Goal: Information Seeking & Learning: Learn about a topic

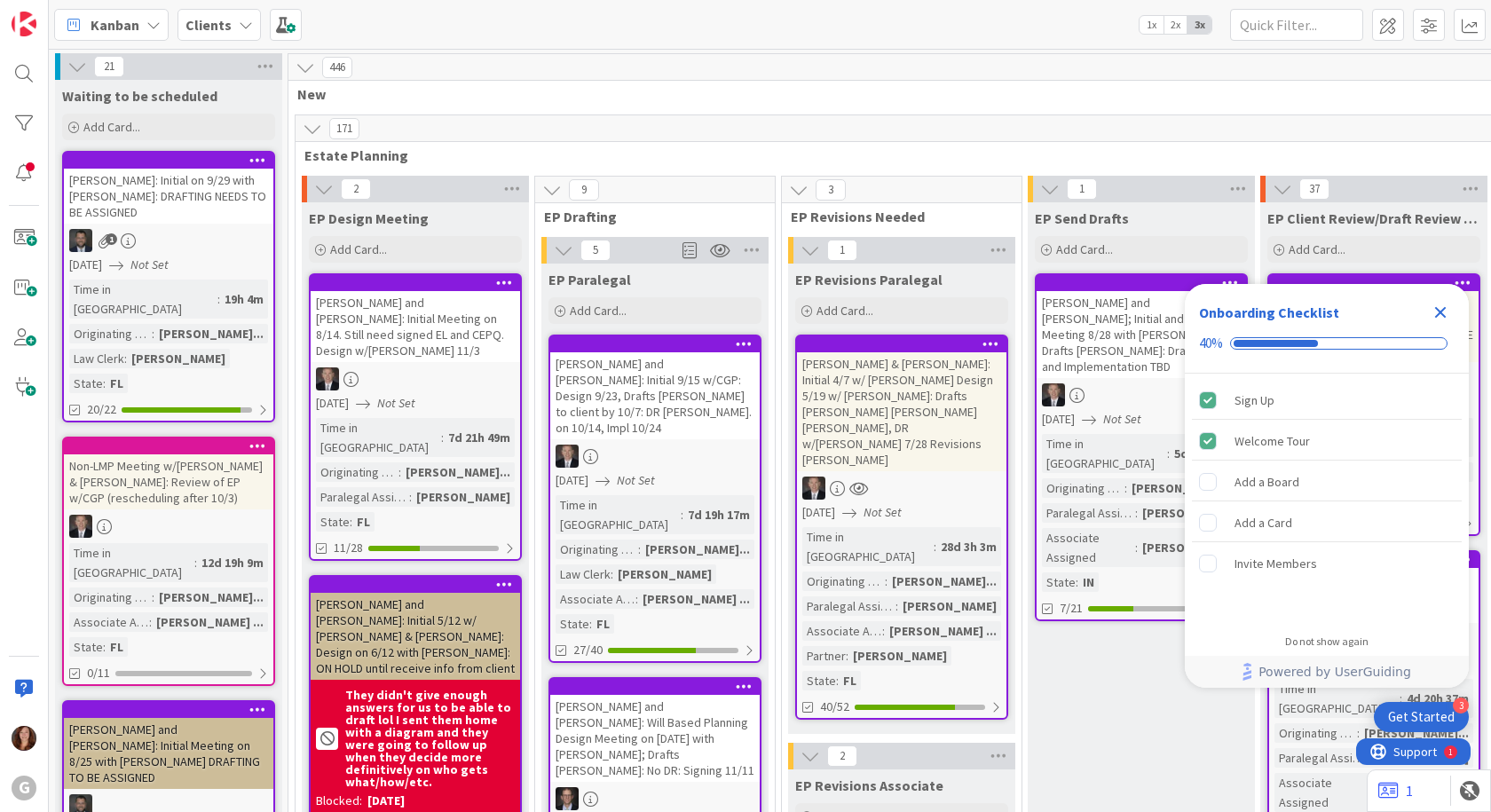
click at [1439, 316] on icon "Close Checklist" at bounding box center [1440, 312] width 21 height 21
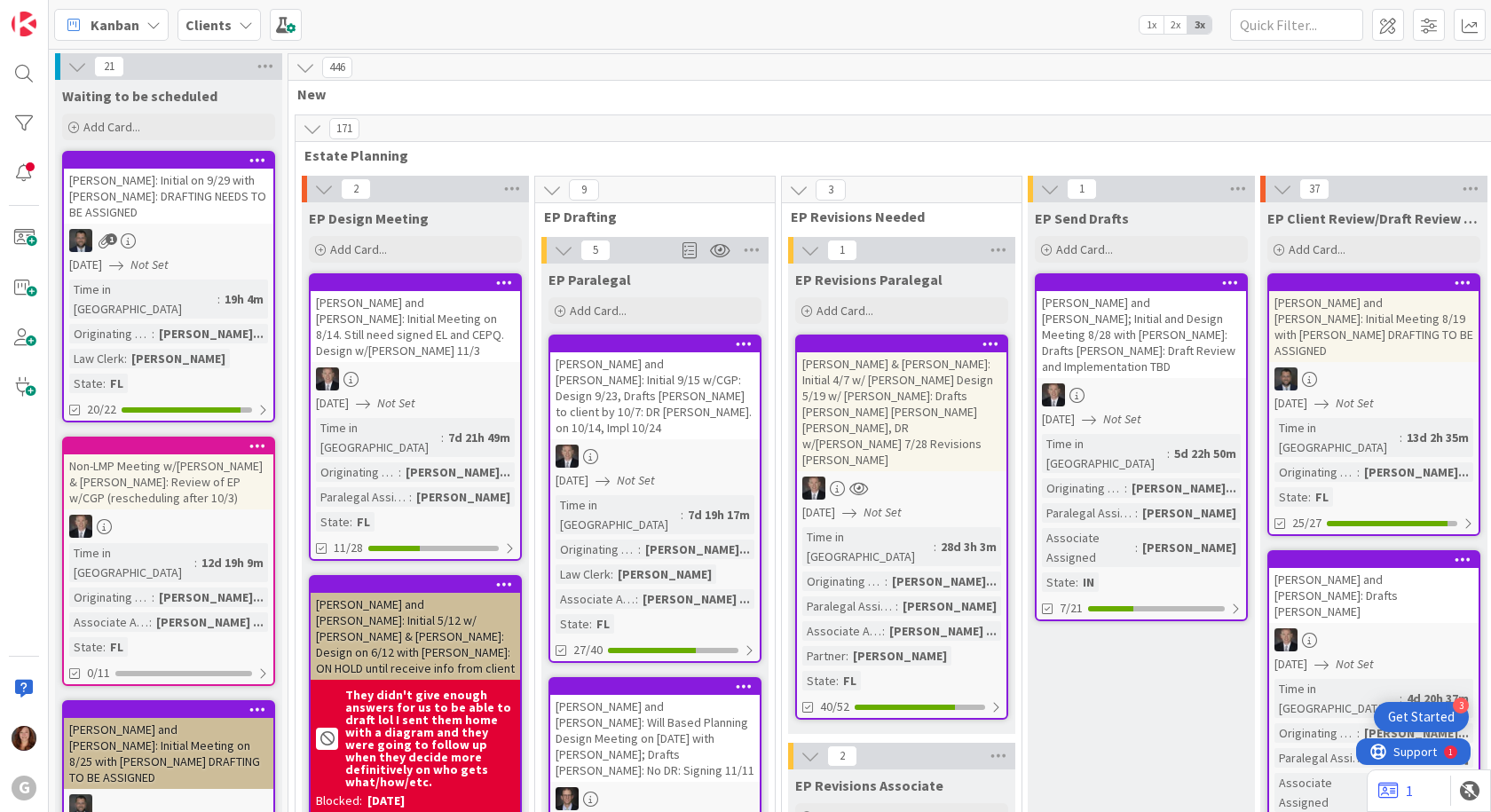
click at [215, 26] on b "Clients" at bounding box center [208, 24] width 46 height 18
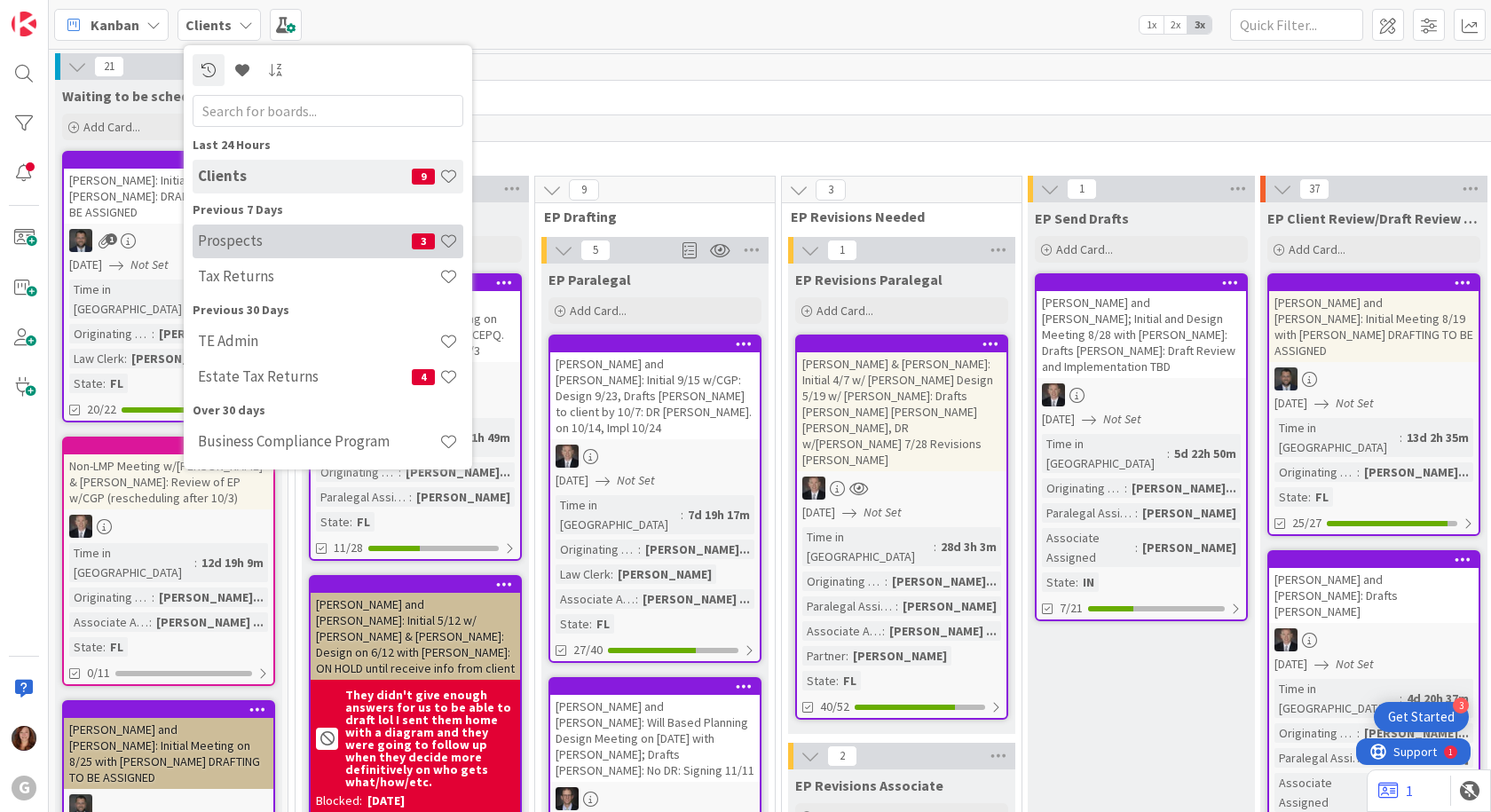
click at [238, 238] on h4 "Prospects" at bounding box center [305, 240] width 214 height 18
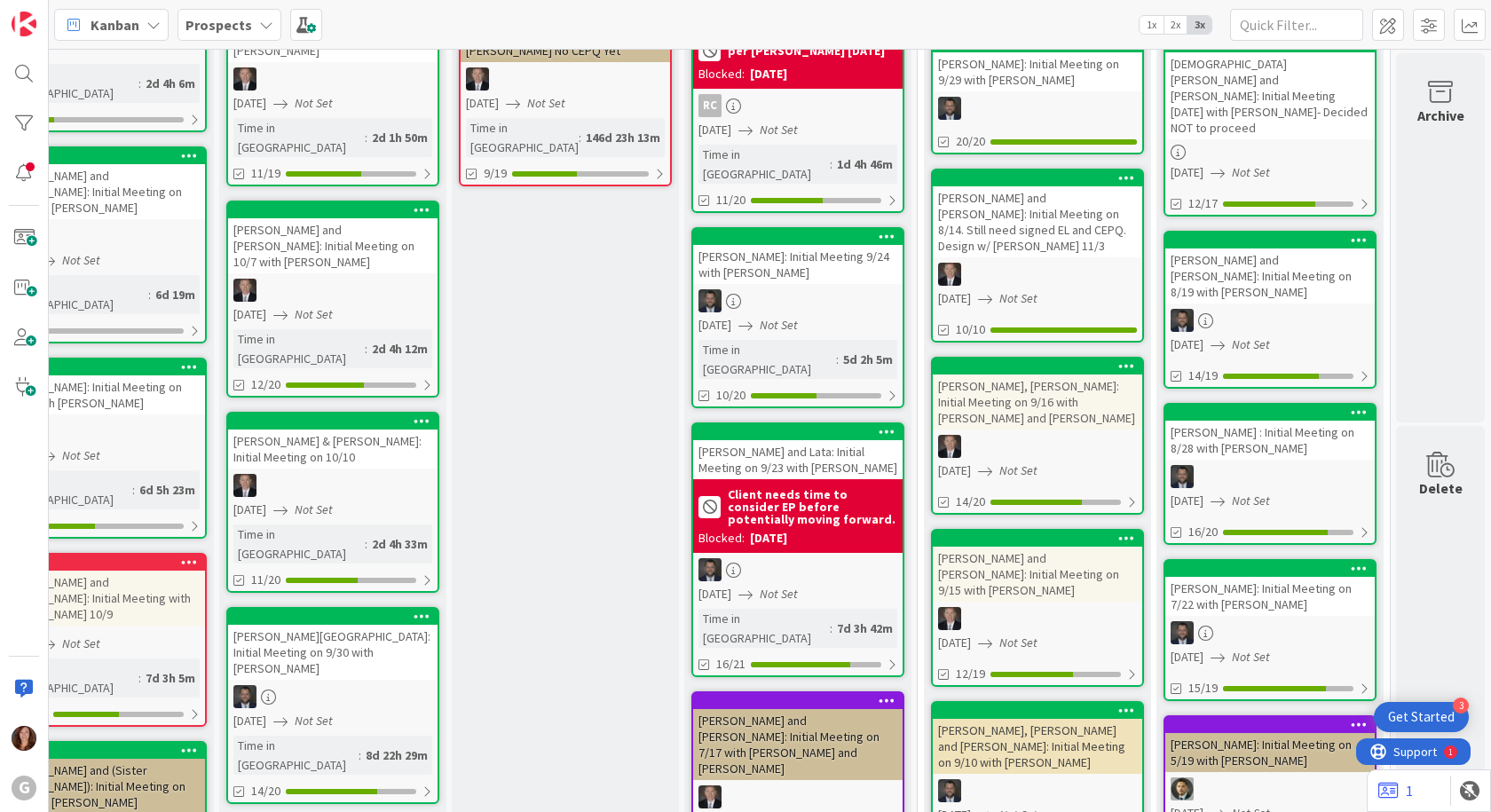
scroll to position [0, 547]
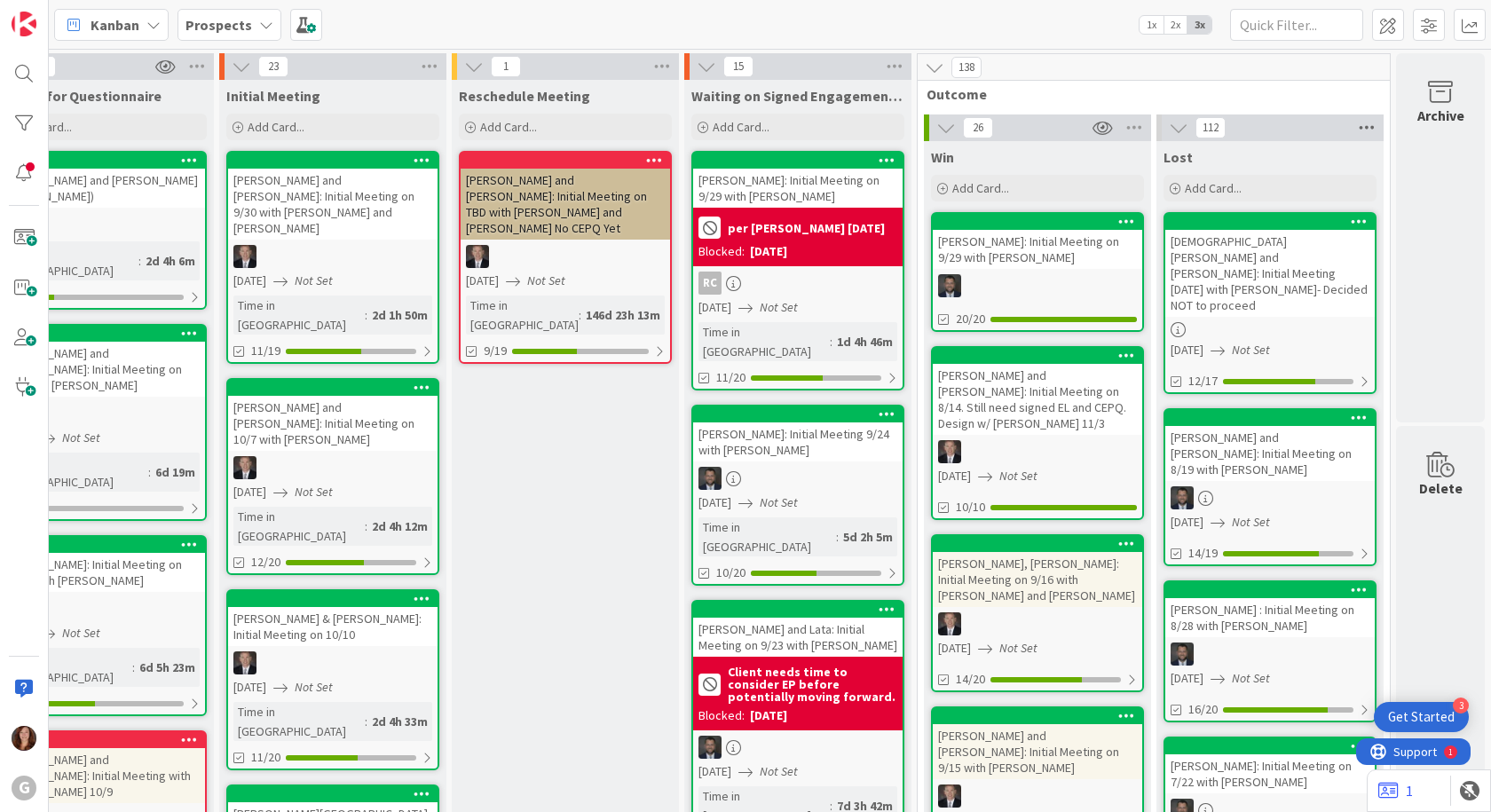
click at [1357, 127] on icon at bounding box center [1367, 127] width 23 height 26
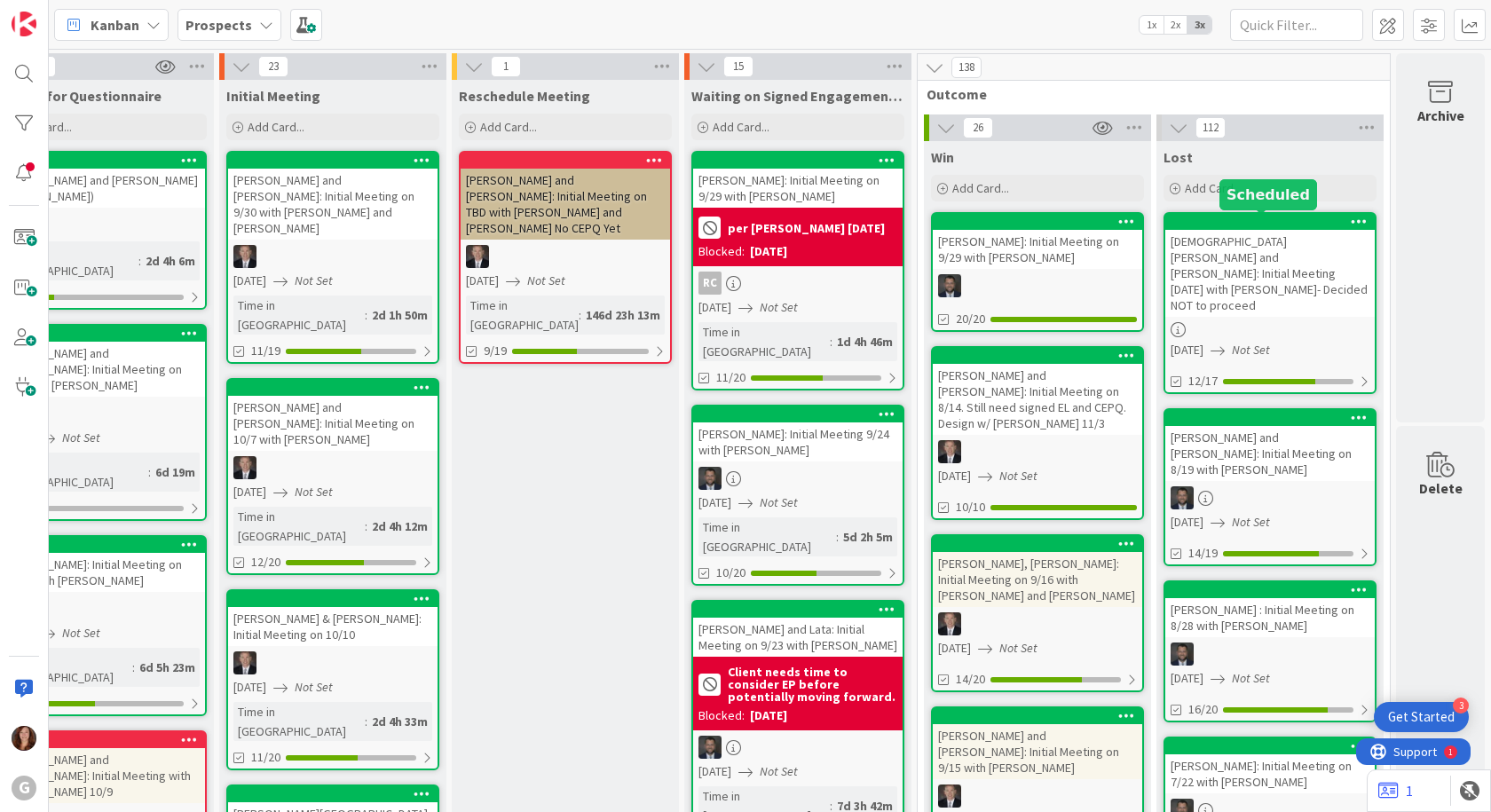
click at [1259, 226] on div at bounding box center [1273, 222] width 201 height 13
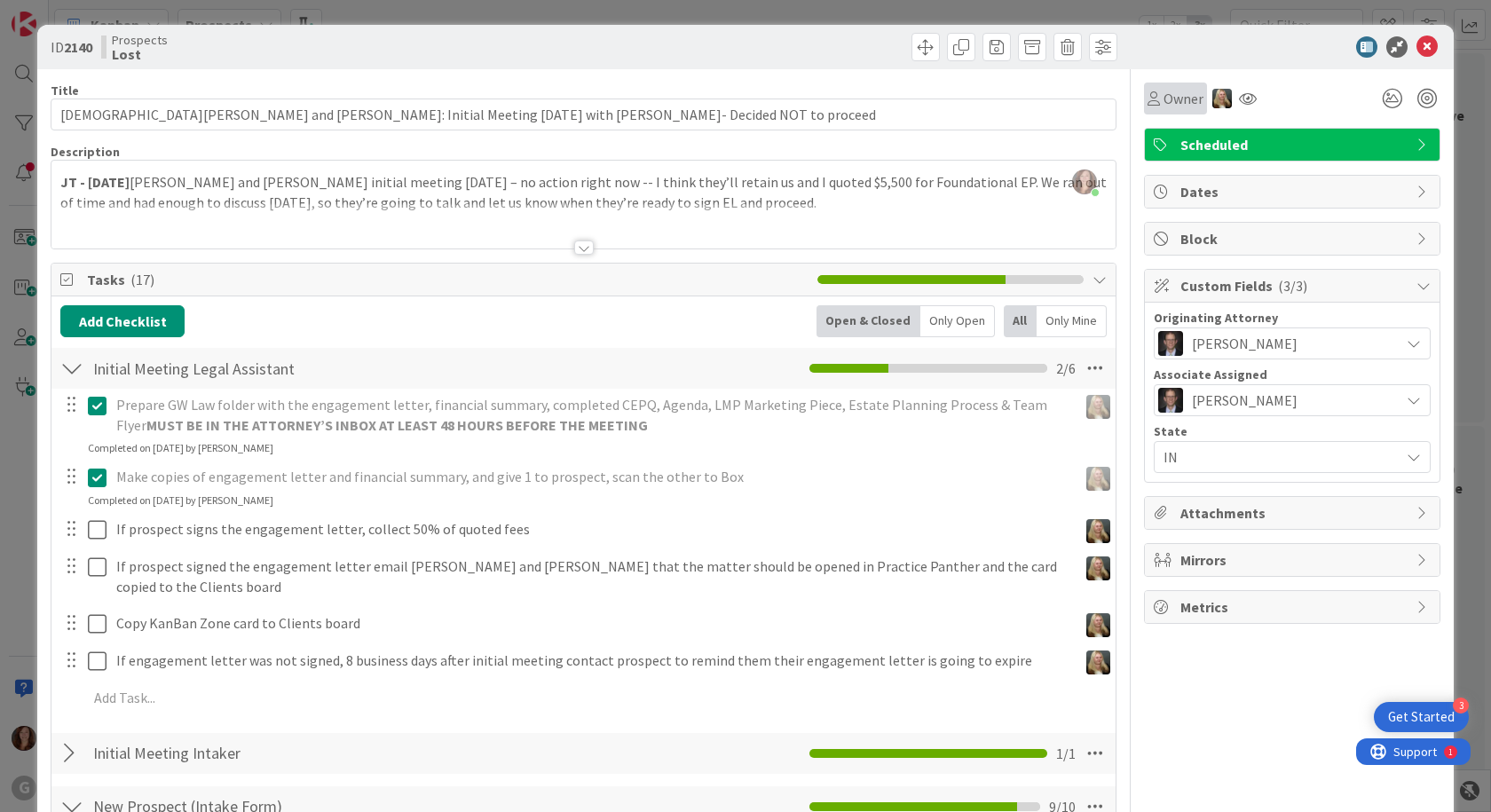
click at [1179, 104] on span "Owner" at bounding box center [1183, 98] width 40 height 21
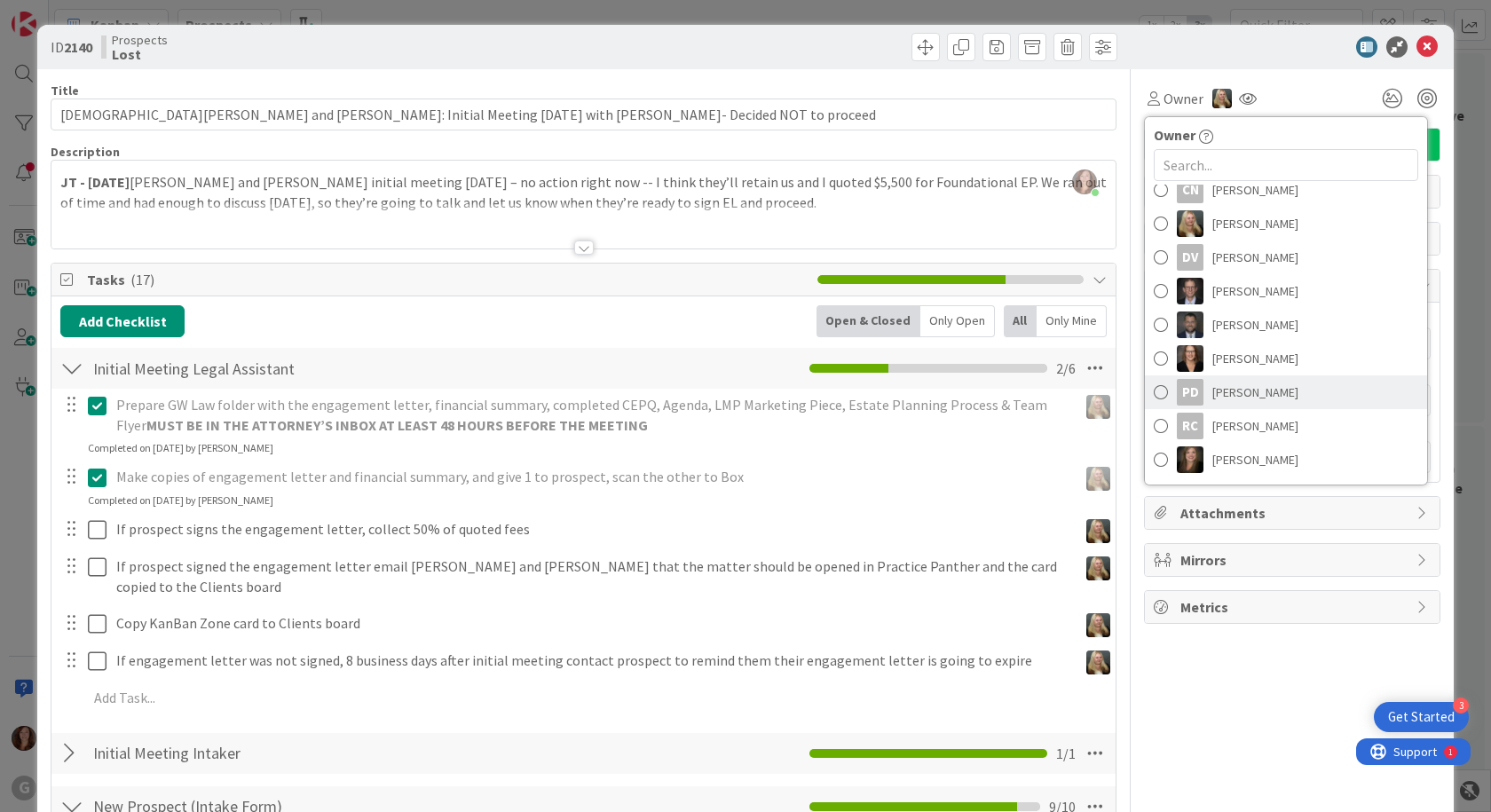
scroll to position [266, 0]
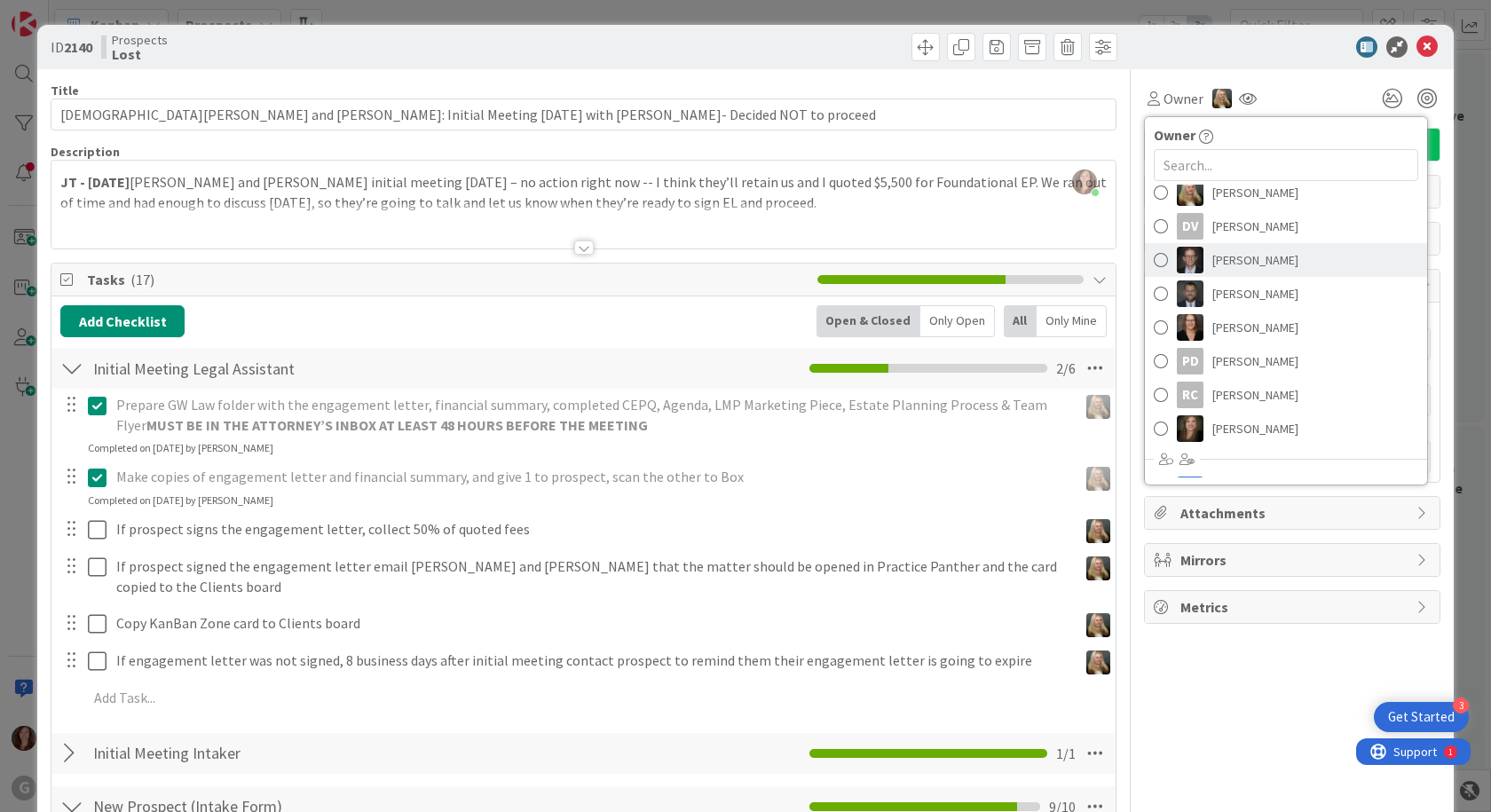
click at [1154, 263] on span at bounding box center [1160, 260] width 15 height 26
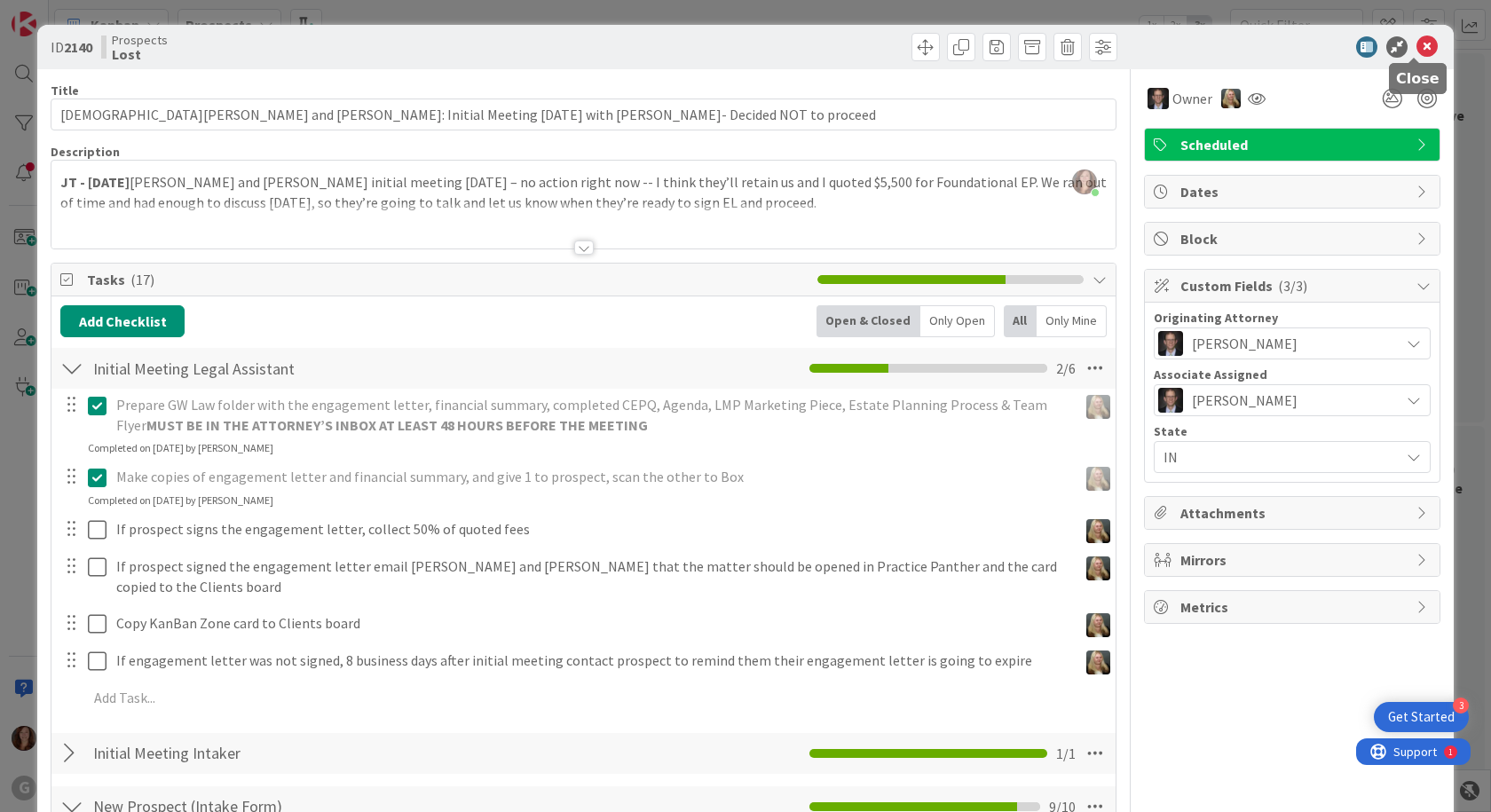
click at [1417, 49] on icon at bounding box center [1428, 47] width 21 height 21
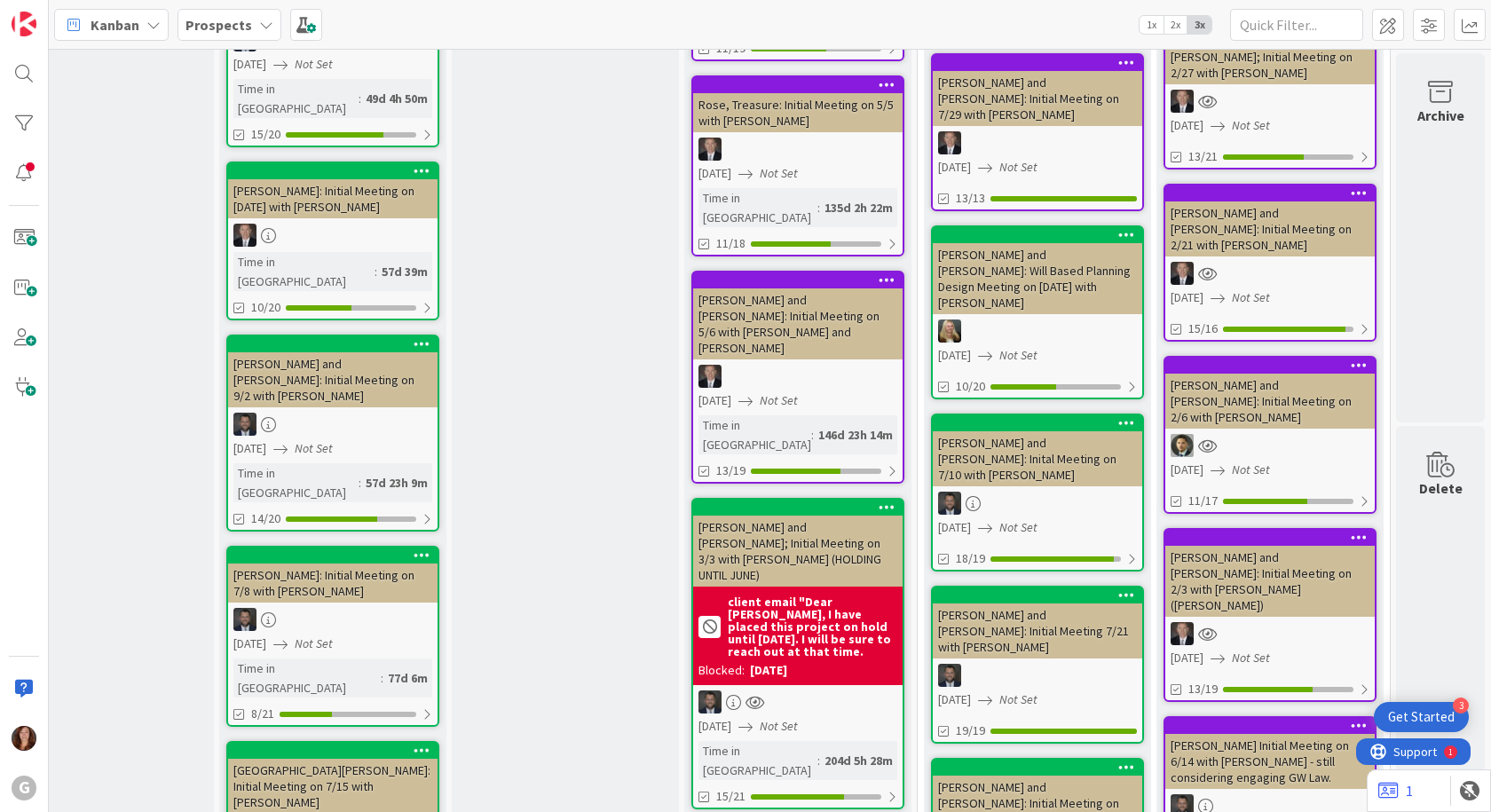
scroll to position [2485, 547]
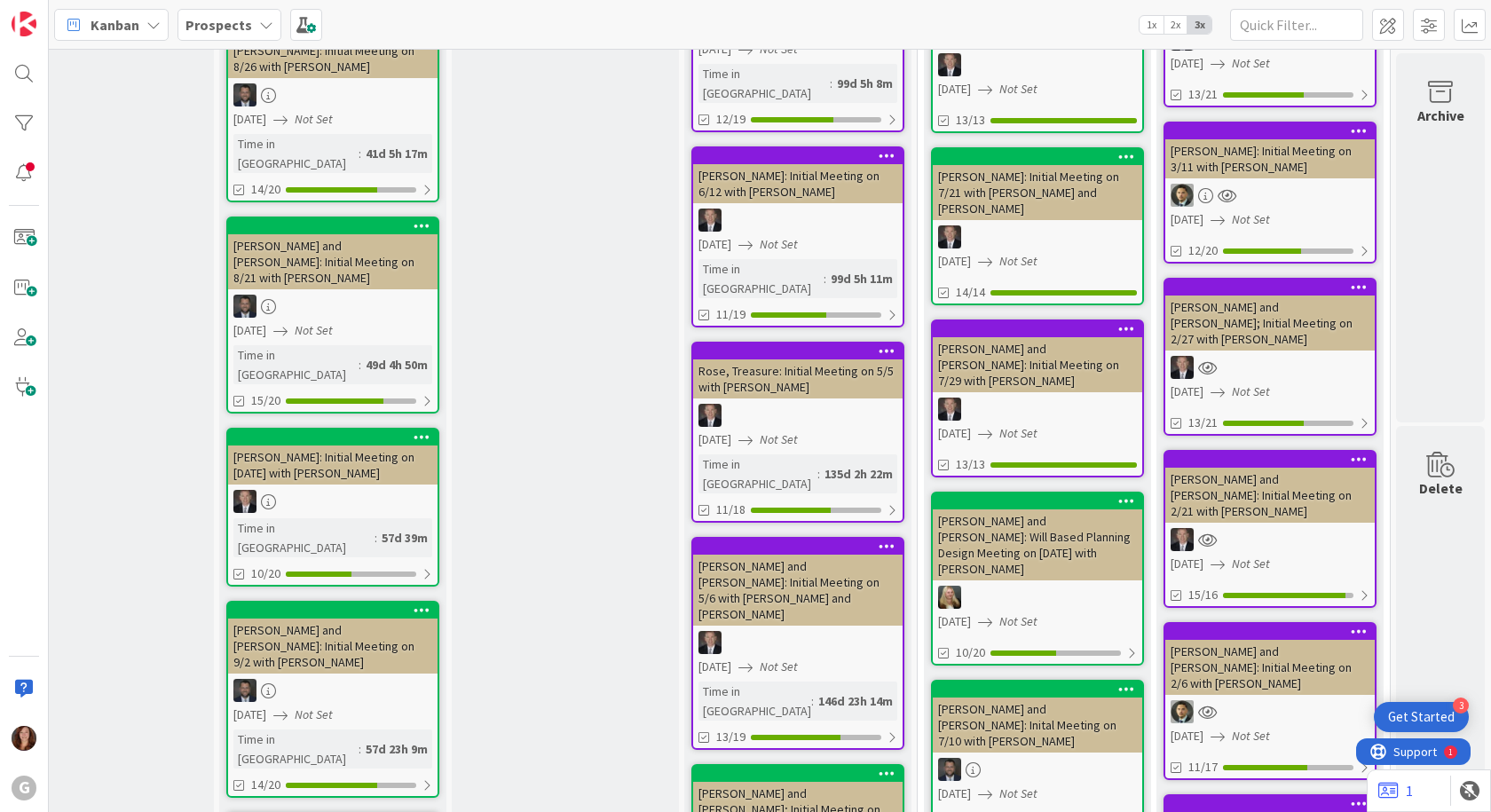
click at [1019, 510] on div "[PERSON_NAME] and [PERSON_NAME]: Will Based Planning Design Meeting on [DATE] w…" at bounding box center [1037, 545] width 209 height 71
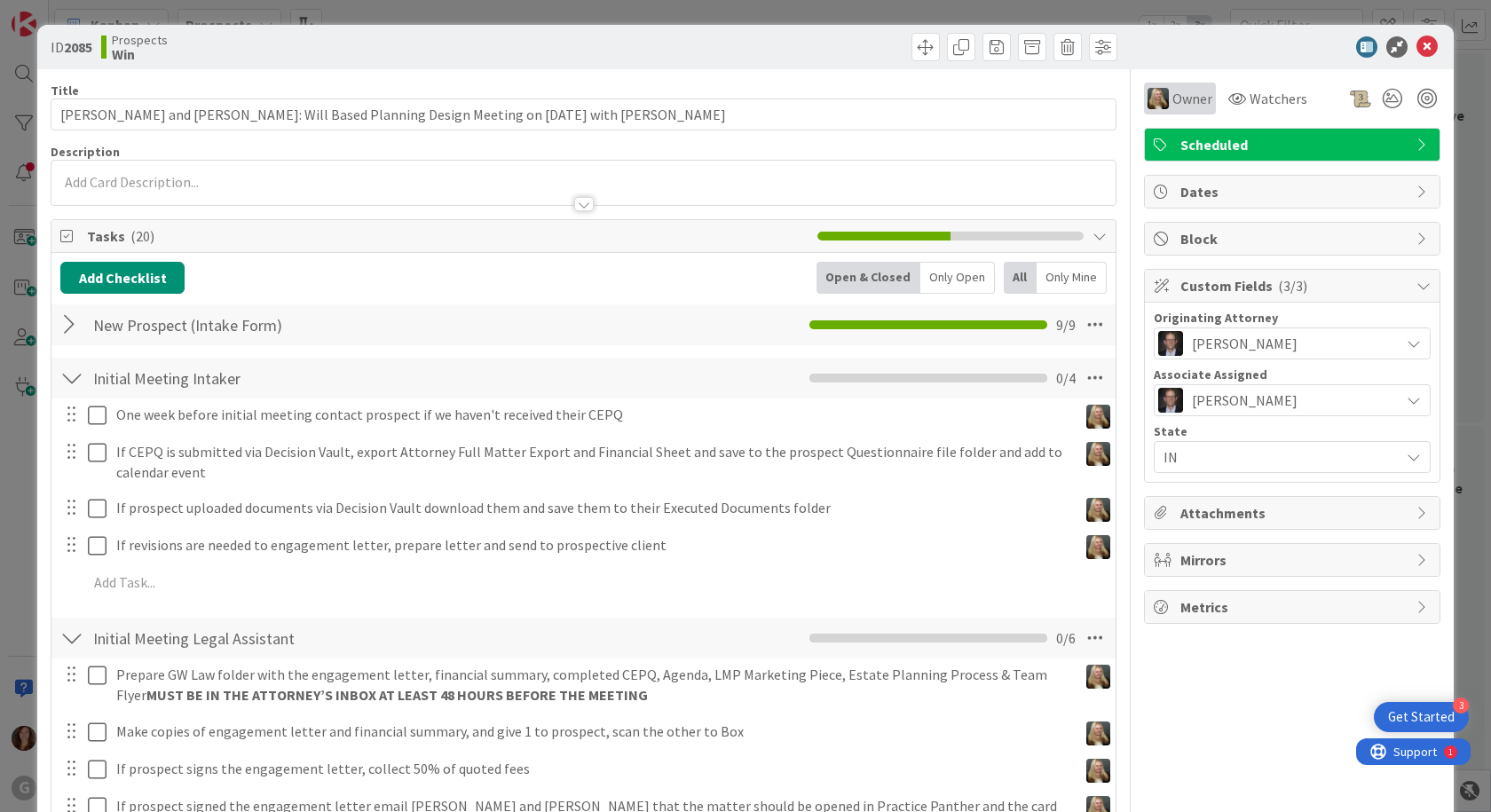
click at [1173, 106] on span "Owner" at bounding box center [1192, 98] width 40 height 21
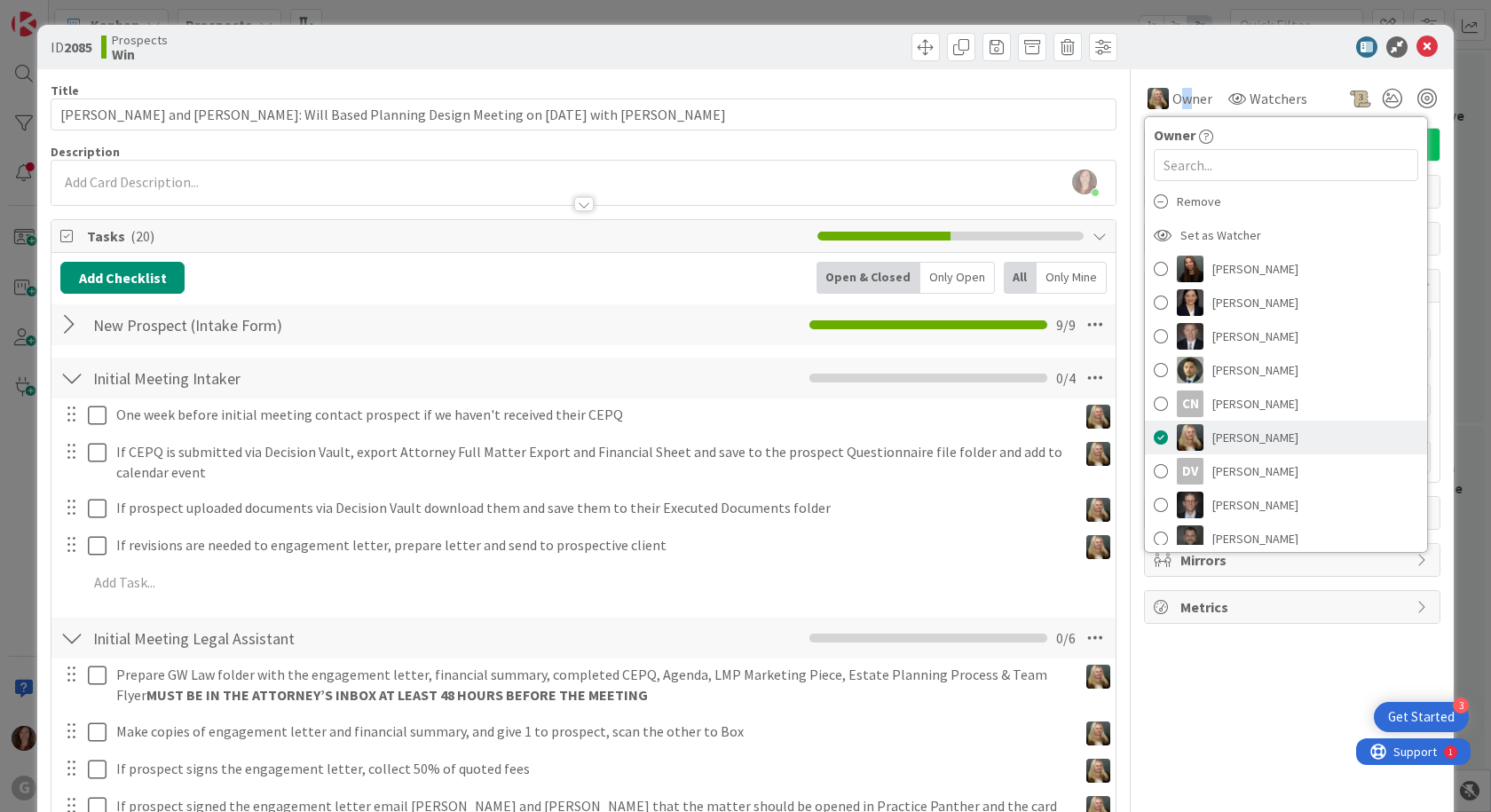
scroll to position [178, 0]
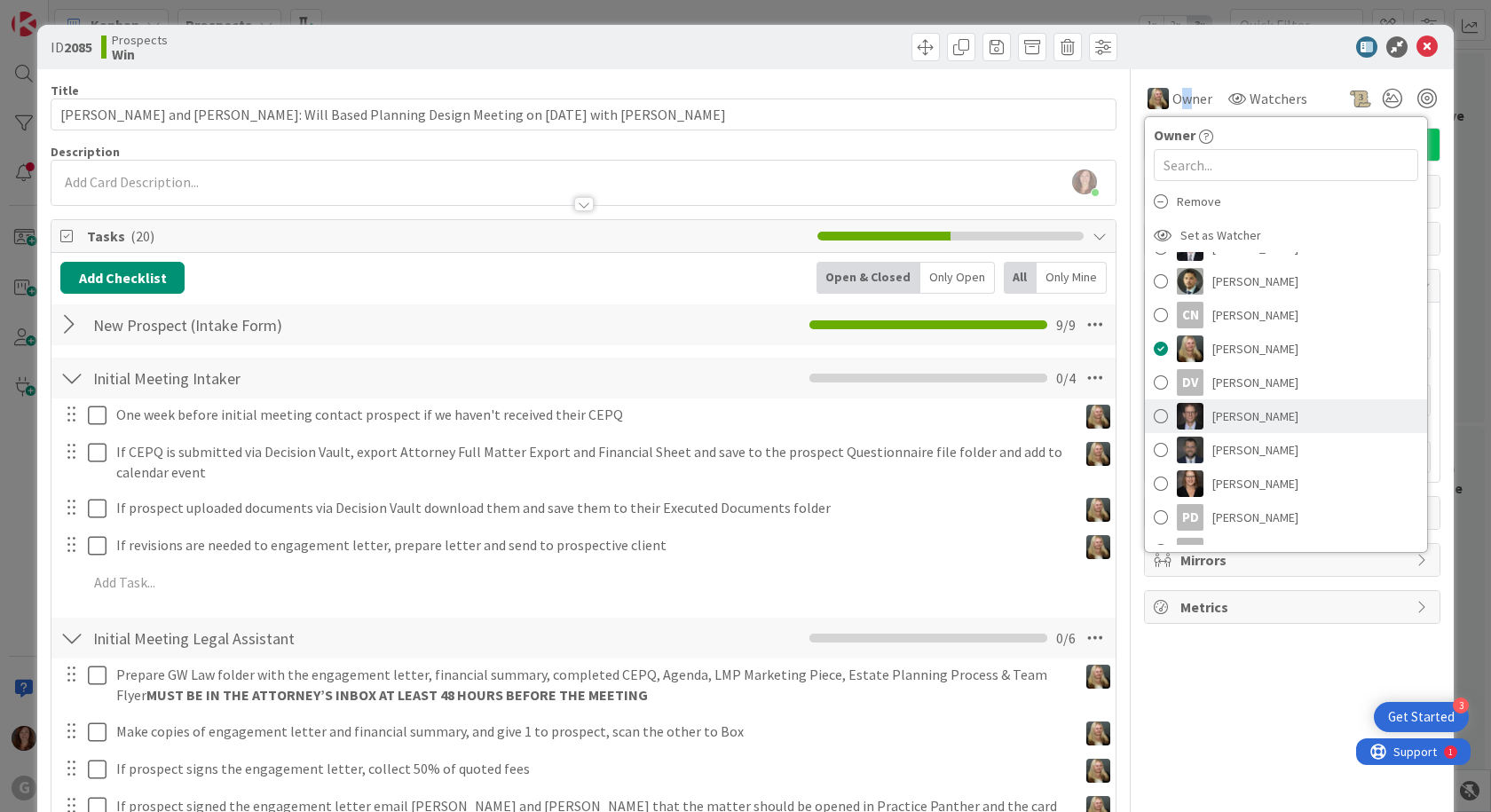
click at [1154, 412] on span at bounding box center [1160, 415] width 15 height 26
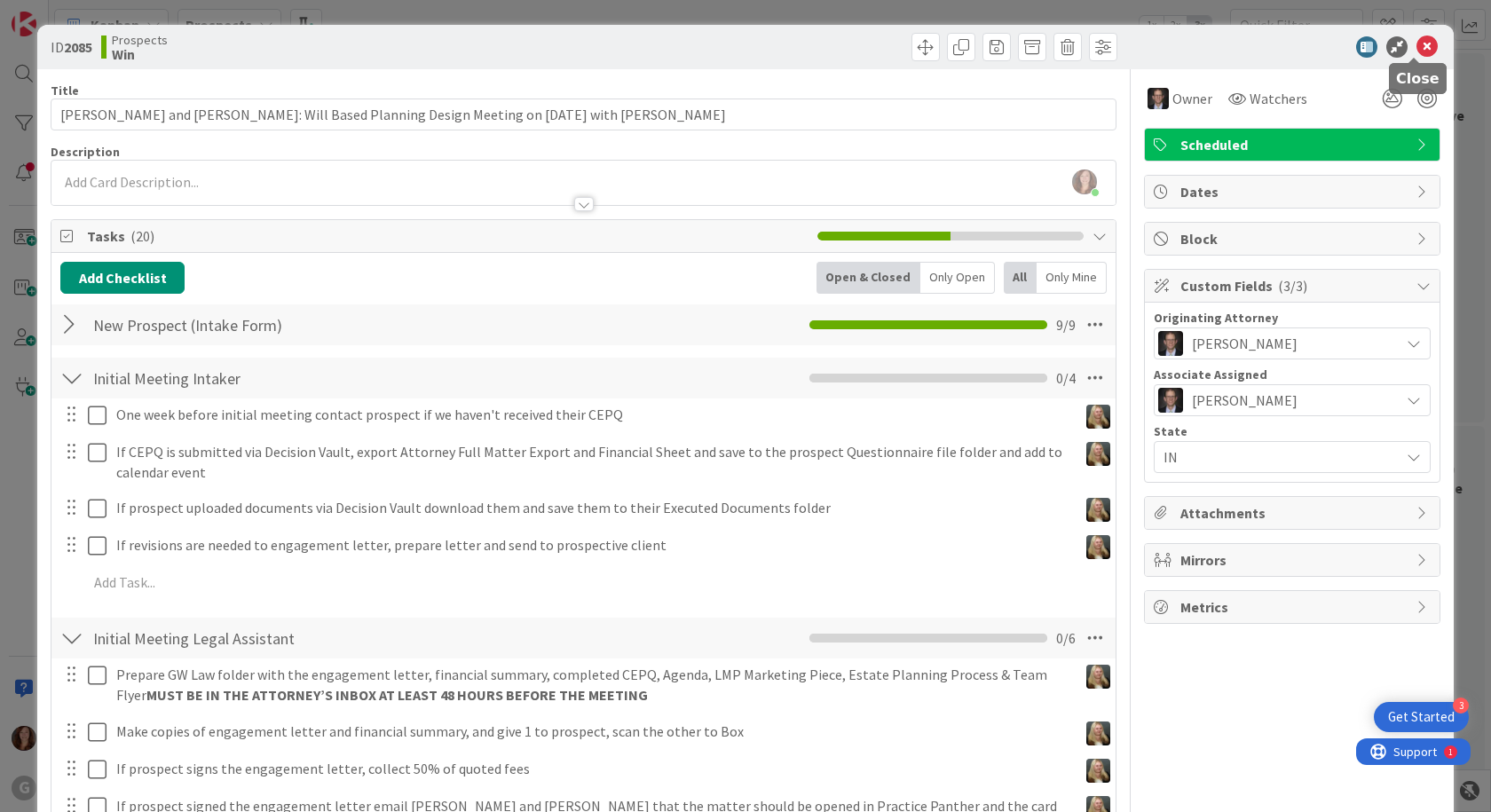
click at [1417, 53] on icon at bounding box center [1428, 47] width 21 height 21
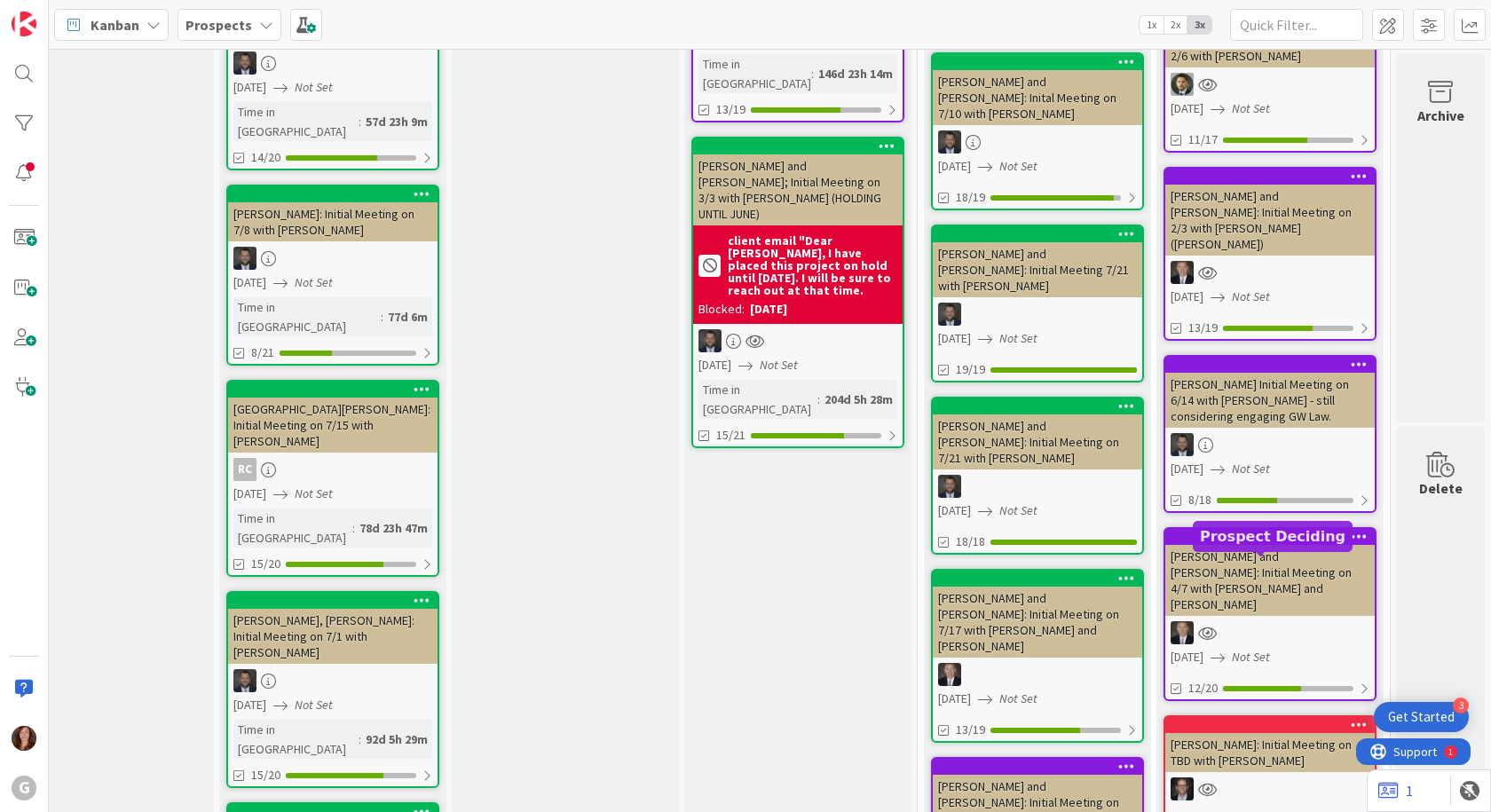
scroll to position [3372, 547]
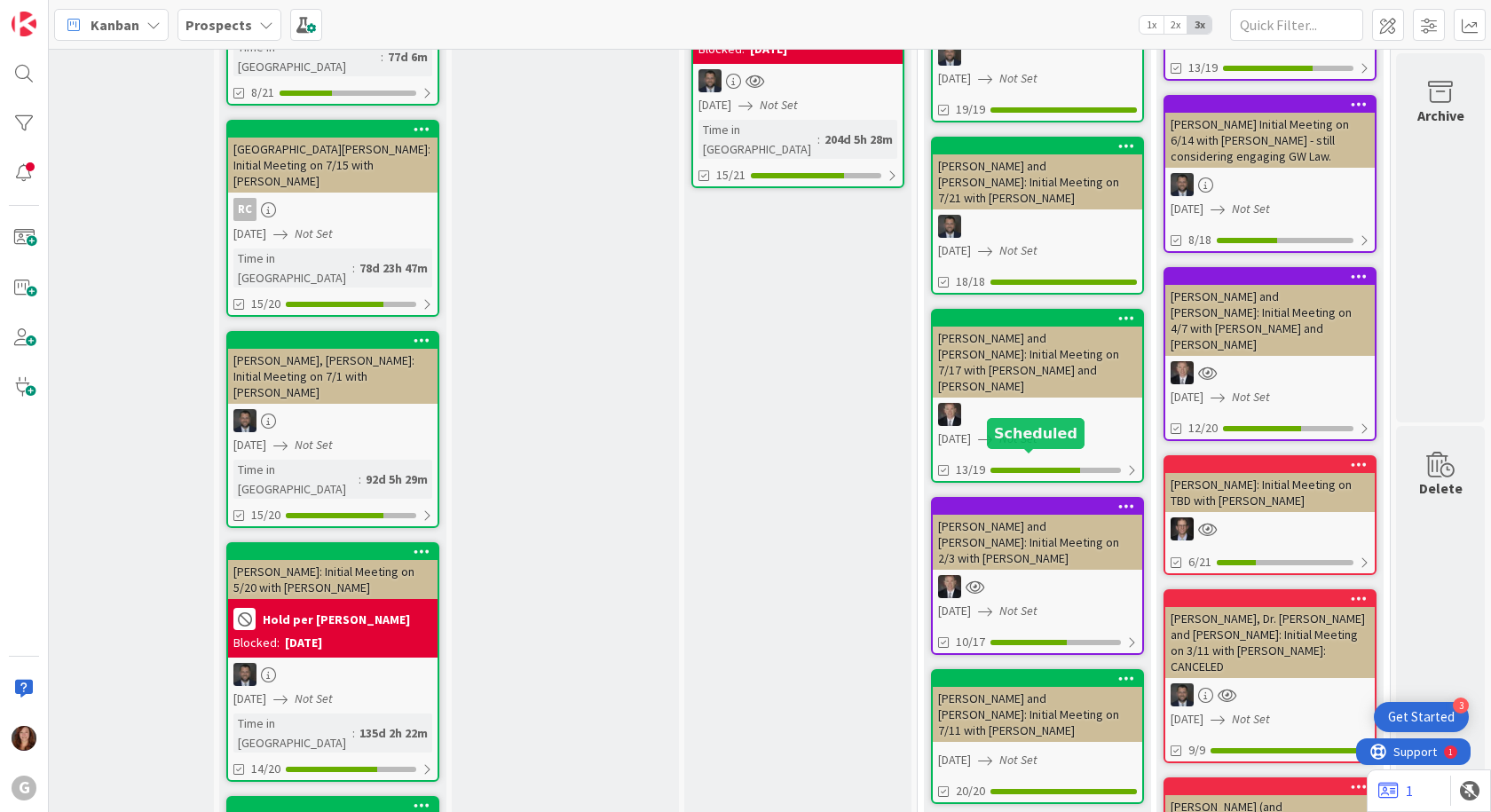
click at [1046, 811] on div at bounding box center [1041, 828] width 201 height 13
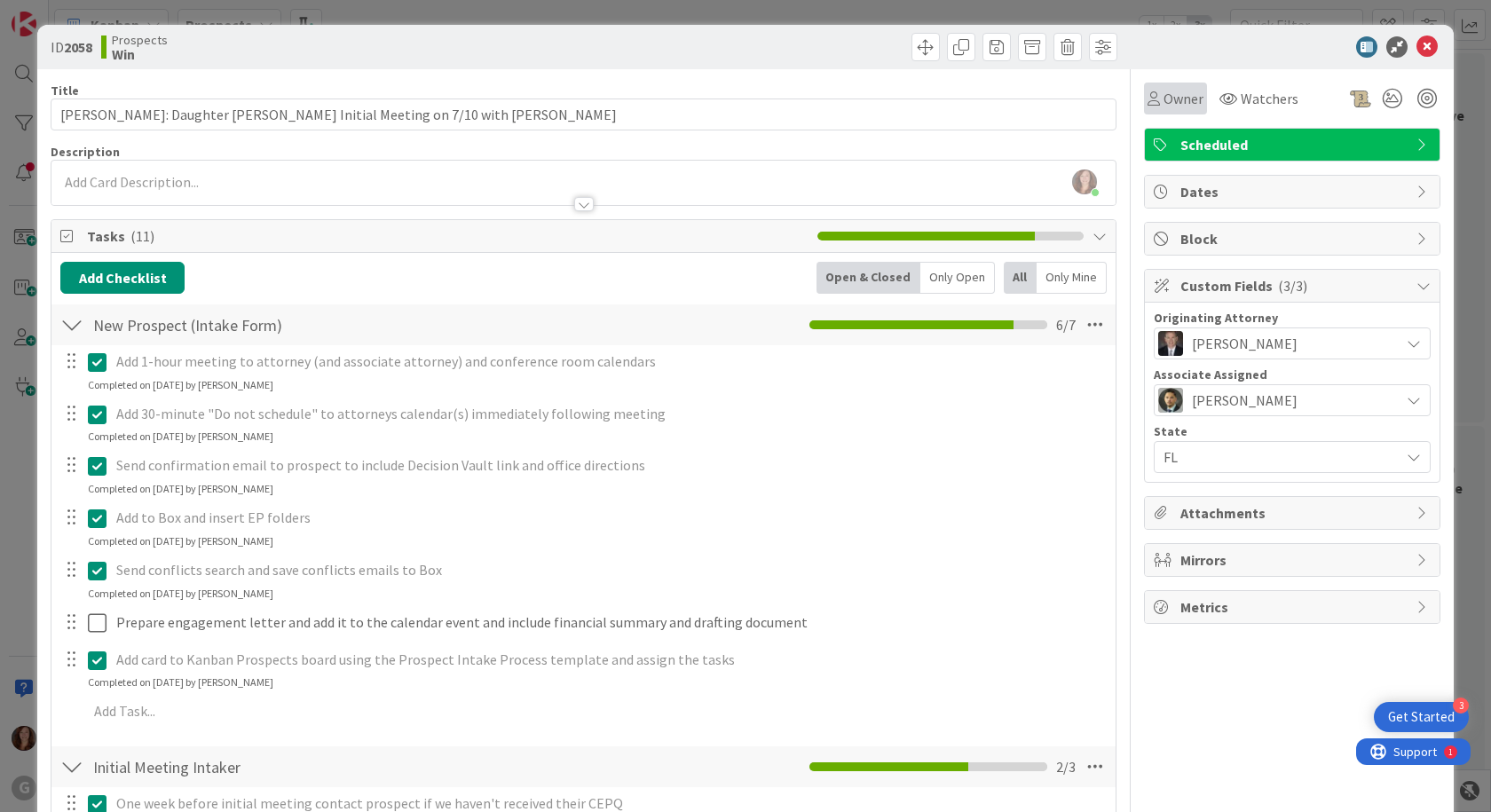
click at [1163, 102] on span "Owner" at bounding box center [1183, 98] width 40 height 21
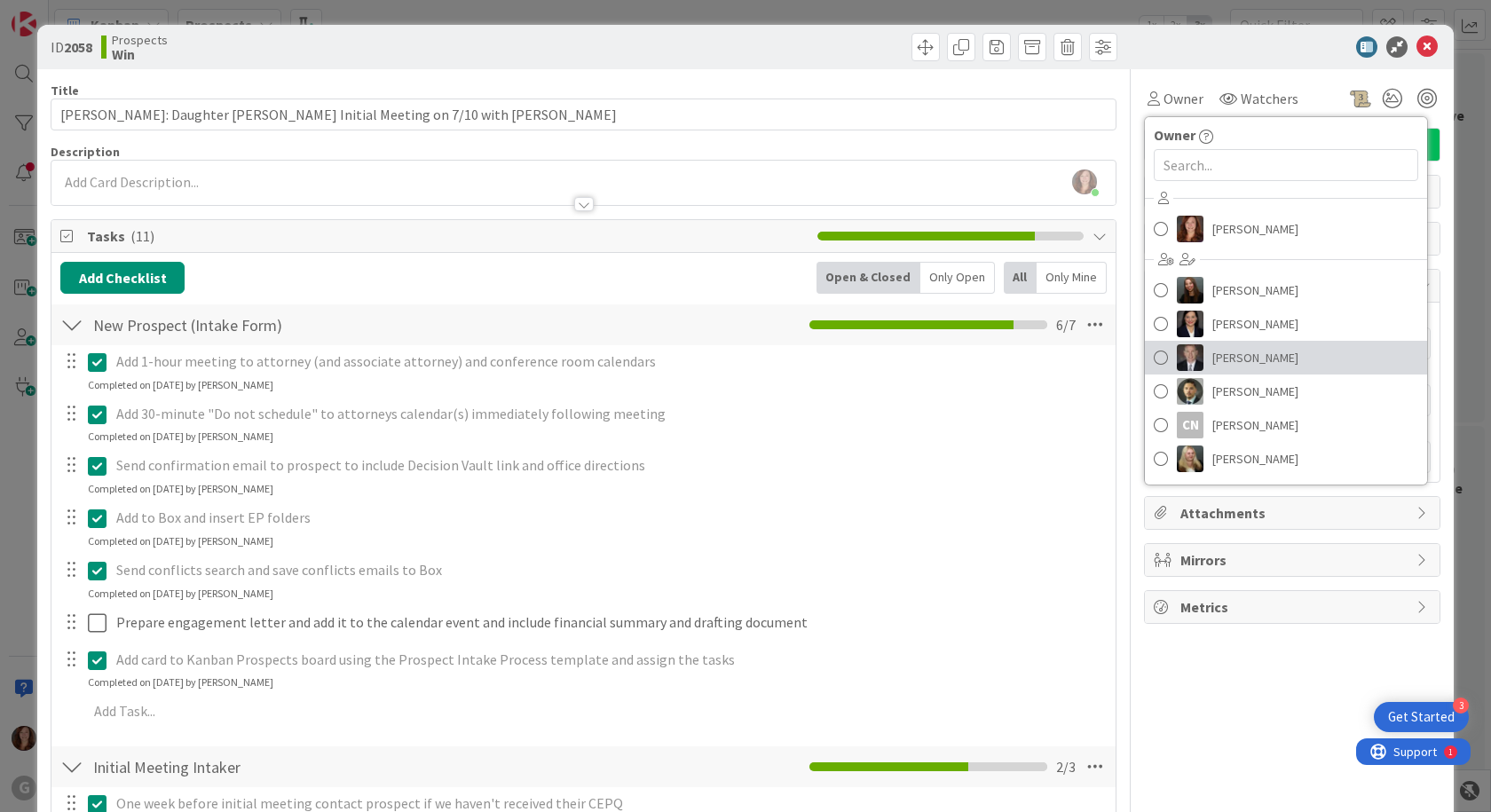
click at [1154, 360] on span at bounding box center [1160, 357] width 15 height 26
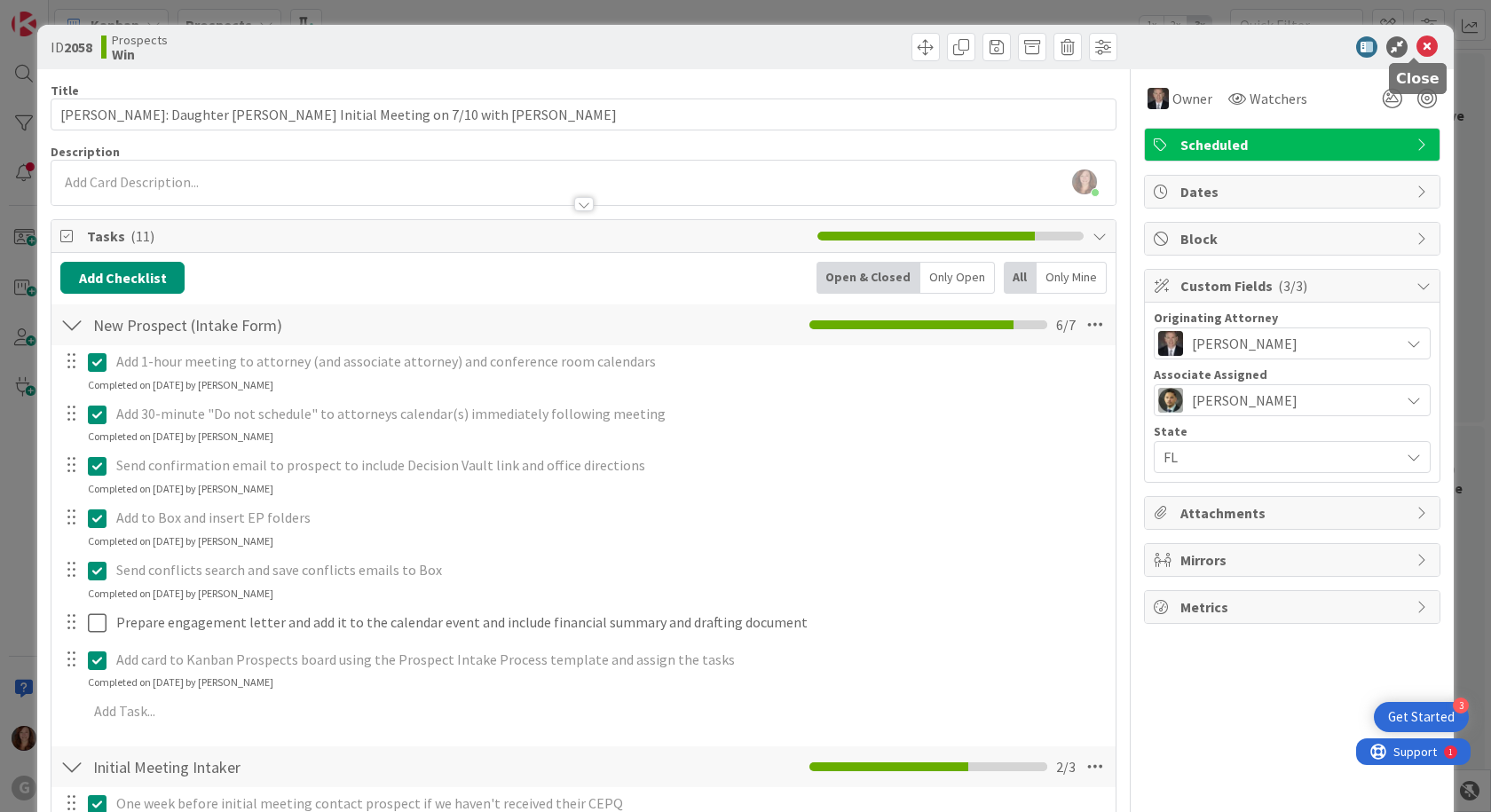
click at [1417, 47] on icon at bounding box center [1428, 47] width 21 height 21
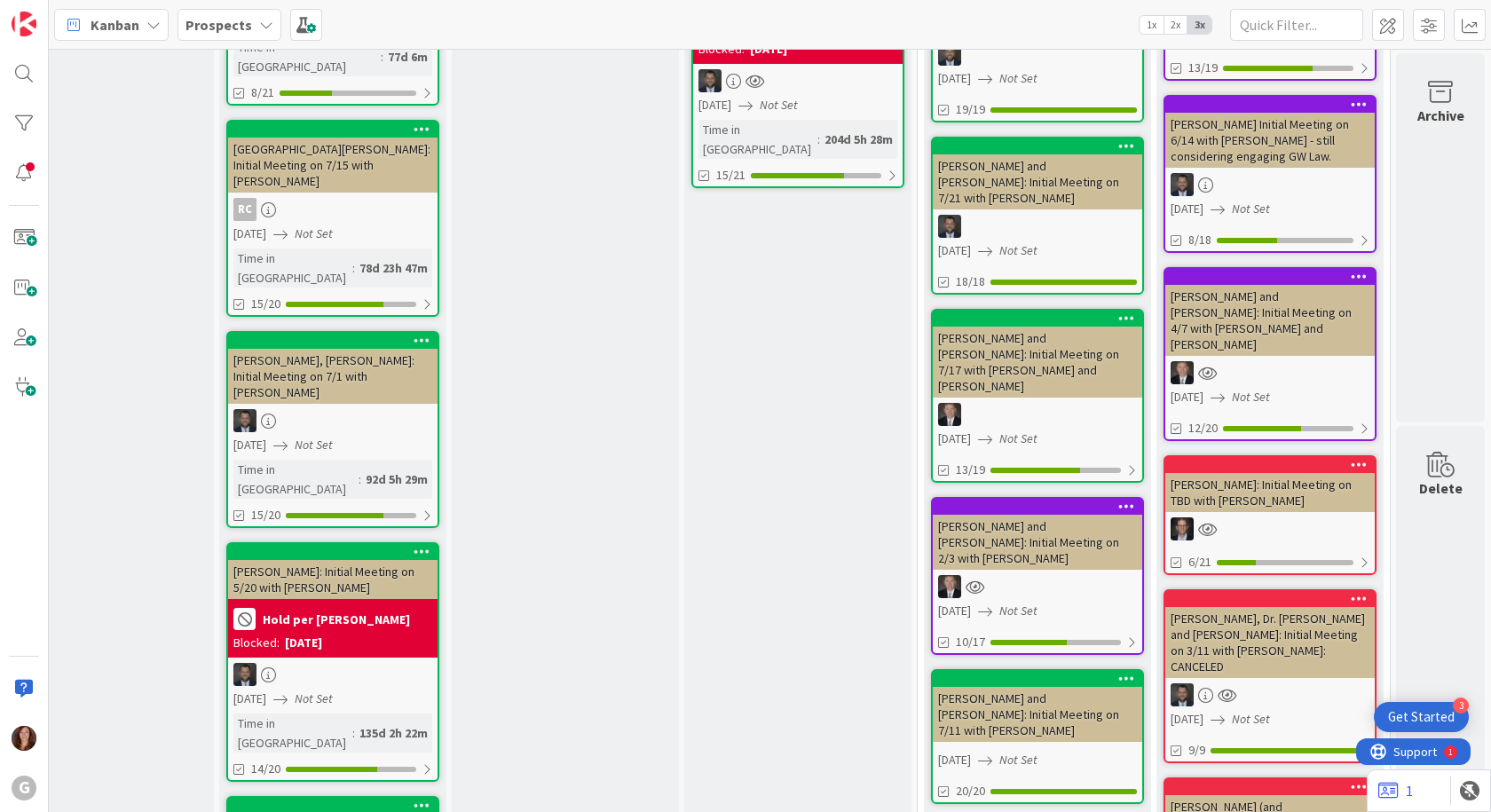
click at [216, 35] on span "Prospects" at bounding box center [219, 25] width 66 height 21
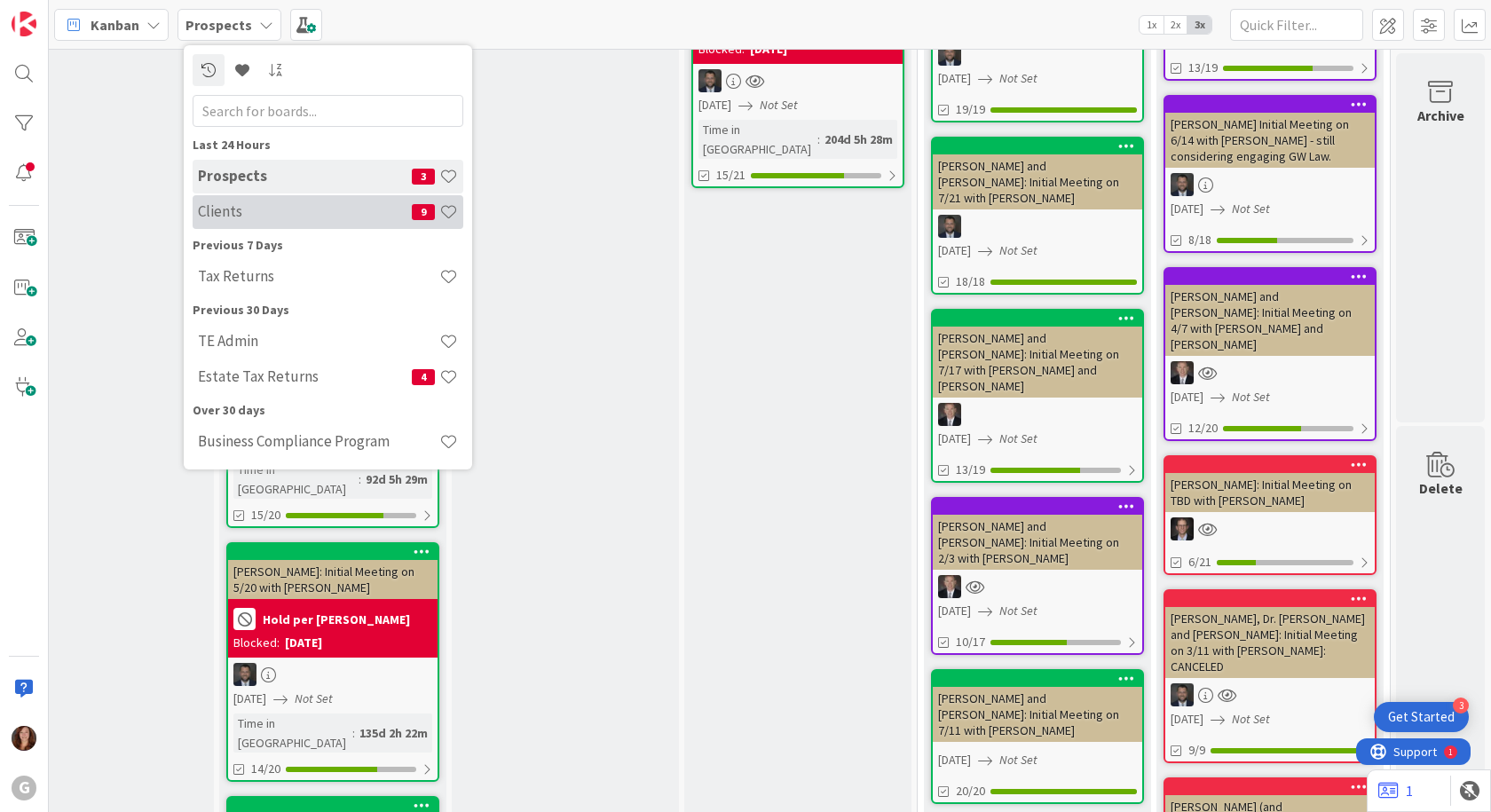
click at [211, 226] on div "Clients 9" at bounding box center [328, 212] width 270 height 34
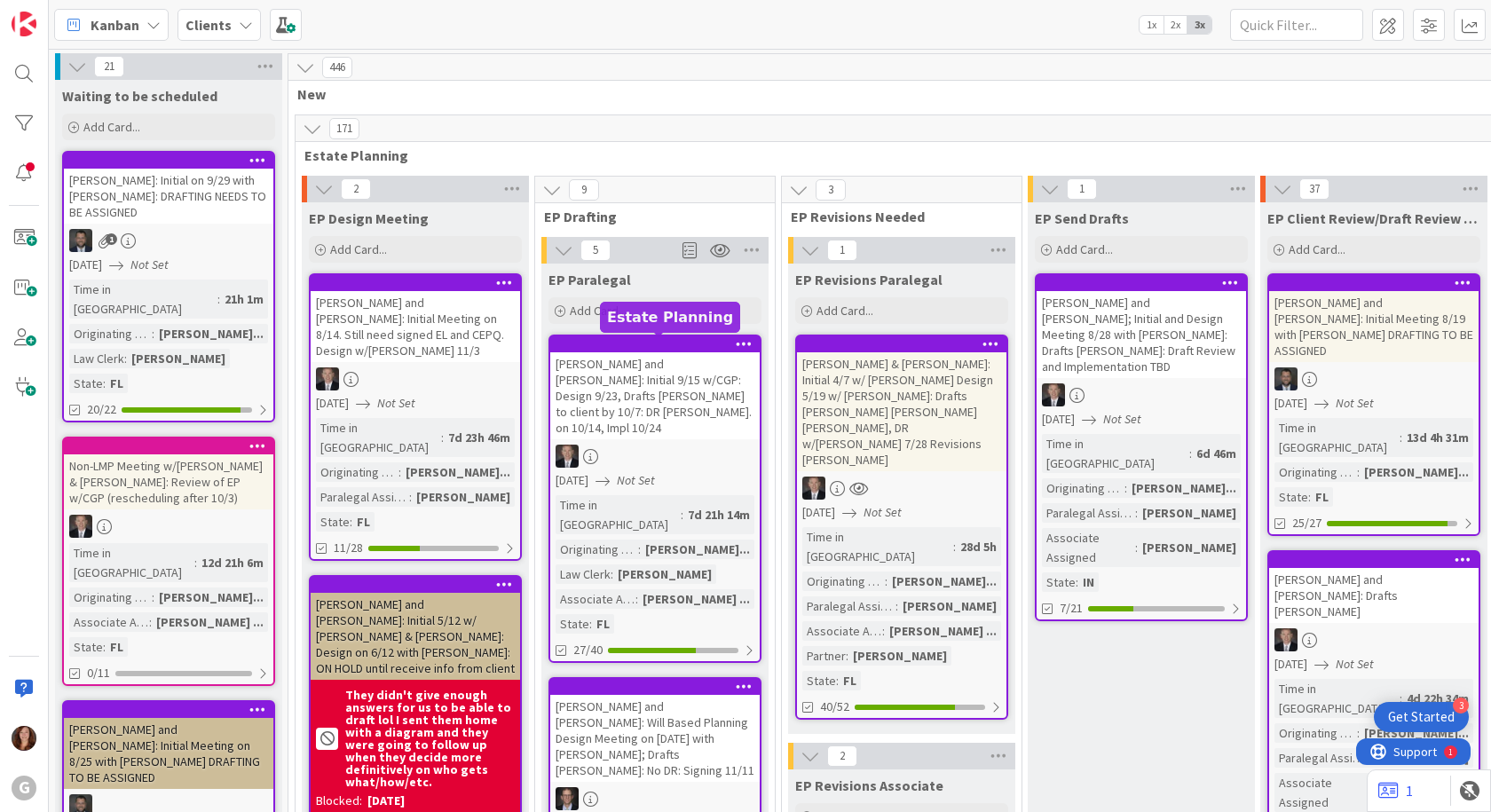
click at [682, 342] on div at bounding box center [658, 344] width 201 height 13
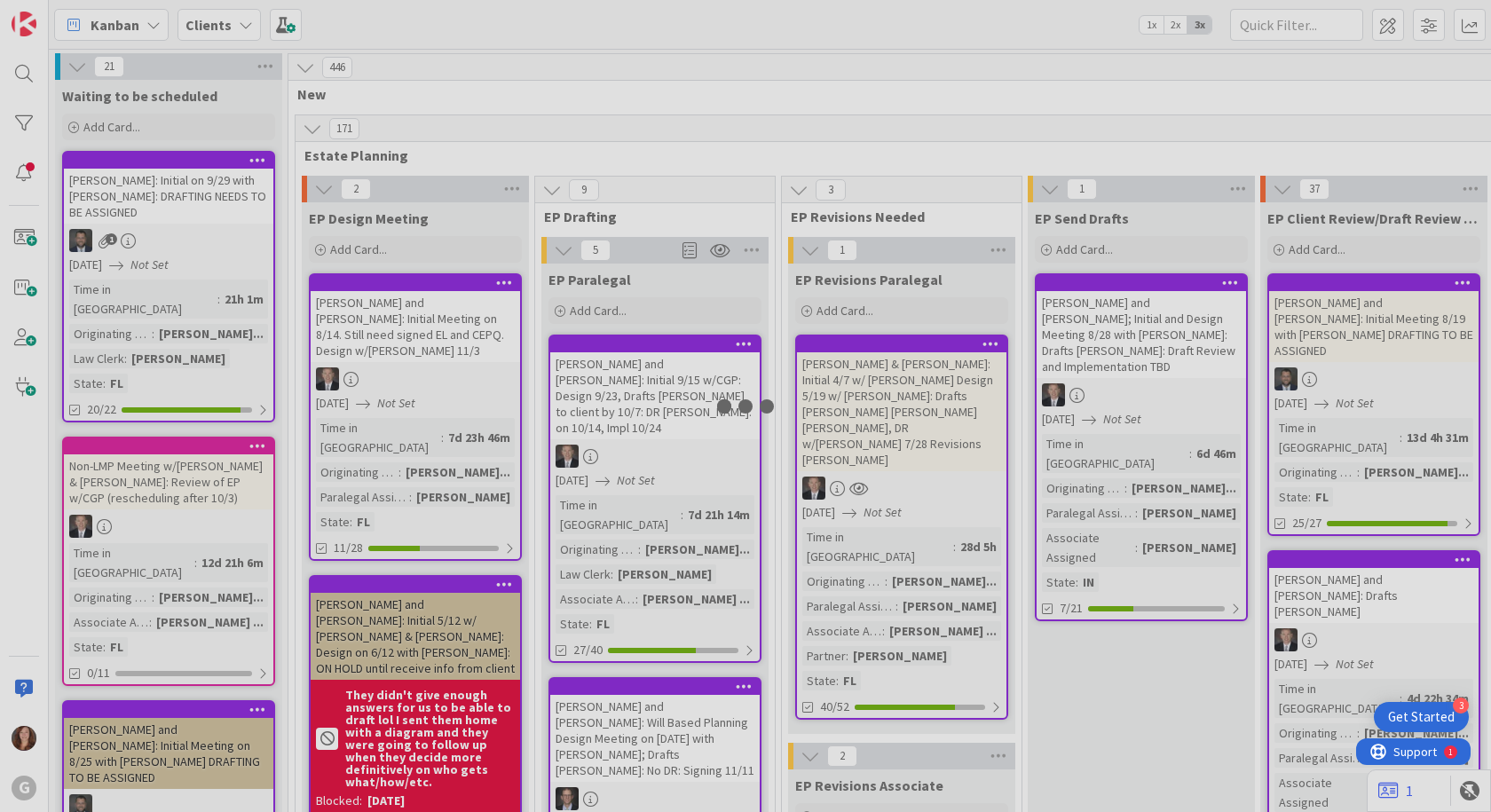
click at [682, 342] on div at bounding box center [745, 406] width 1491 height 812
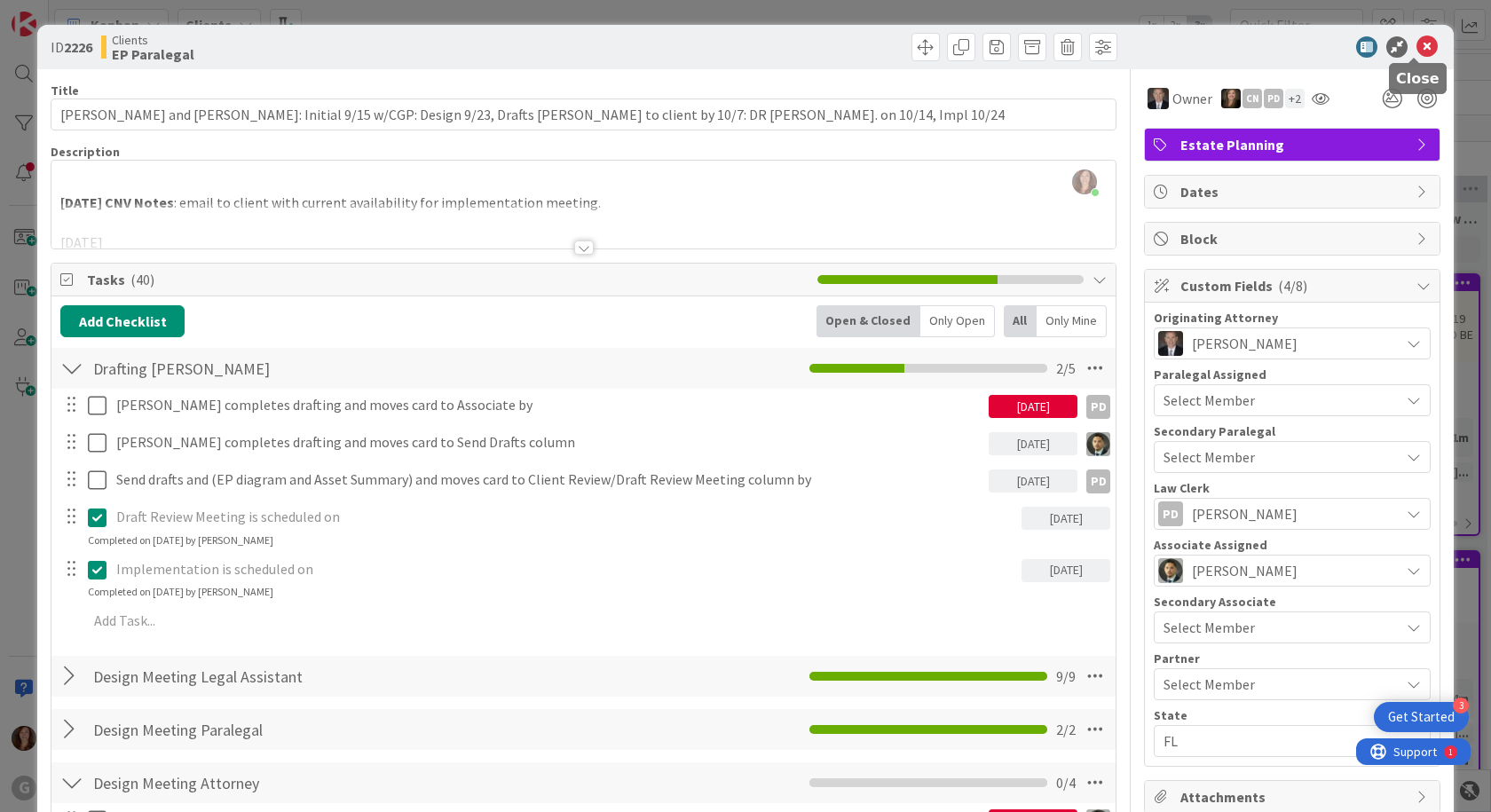
click at [1417, 50] on icon at bounding box center [1428, 47] width 21 height 21
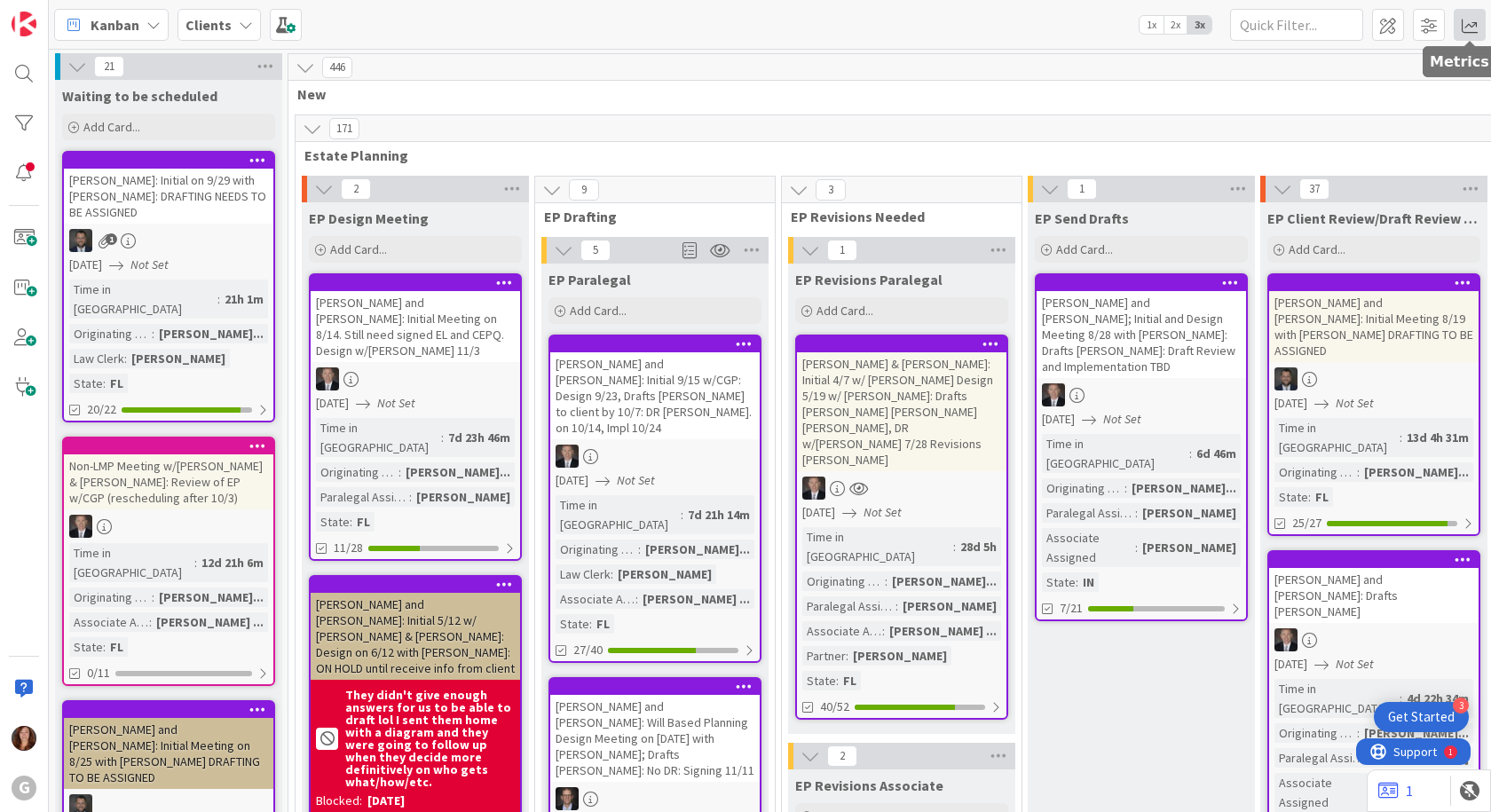
click at [1464, 27] on span at bounding box center [1470, 24] width 32 height 32
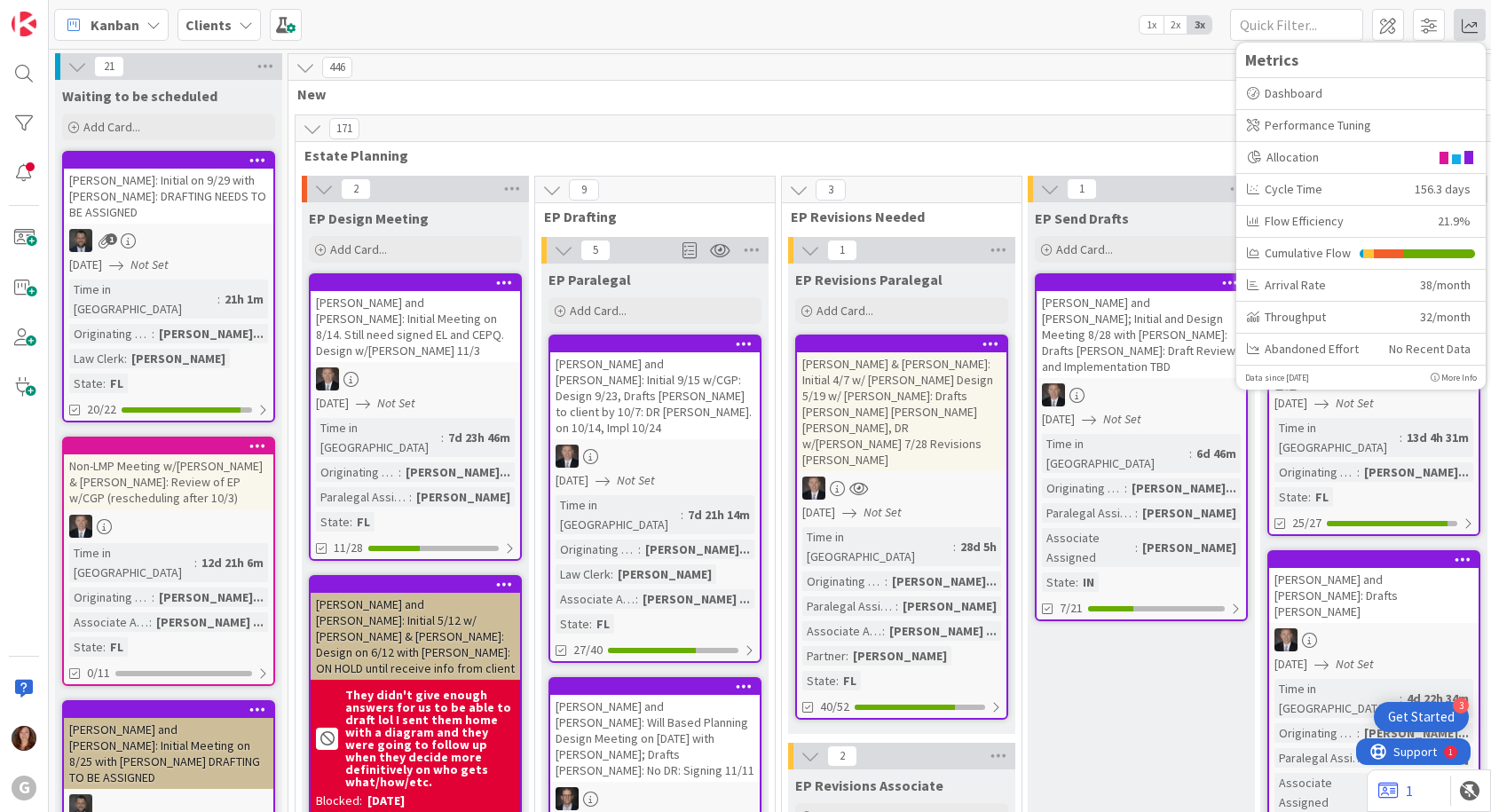
click at [207, 21] on b "Clients" at bounding box center [208, 24] width 46 height 18
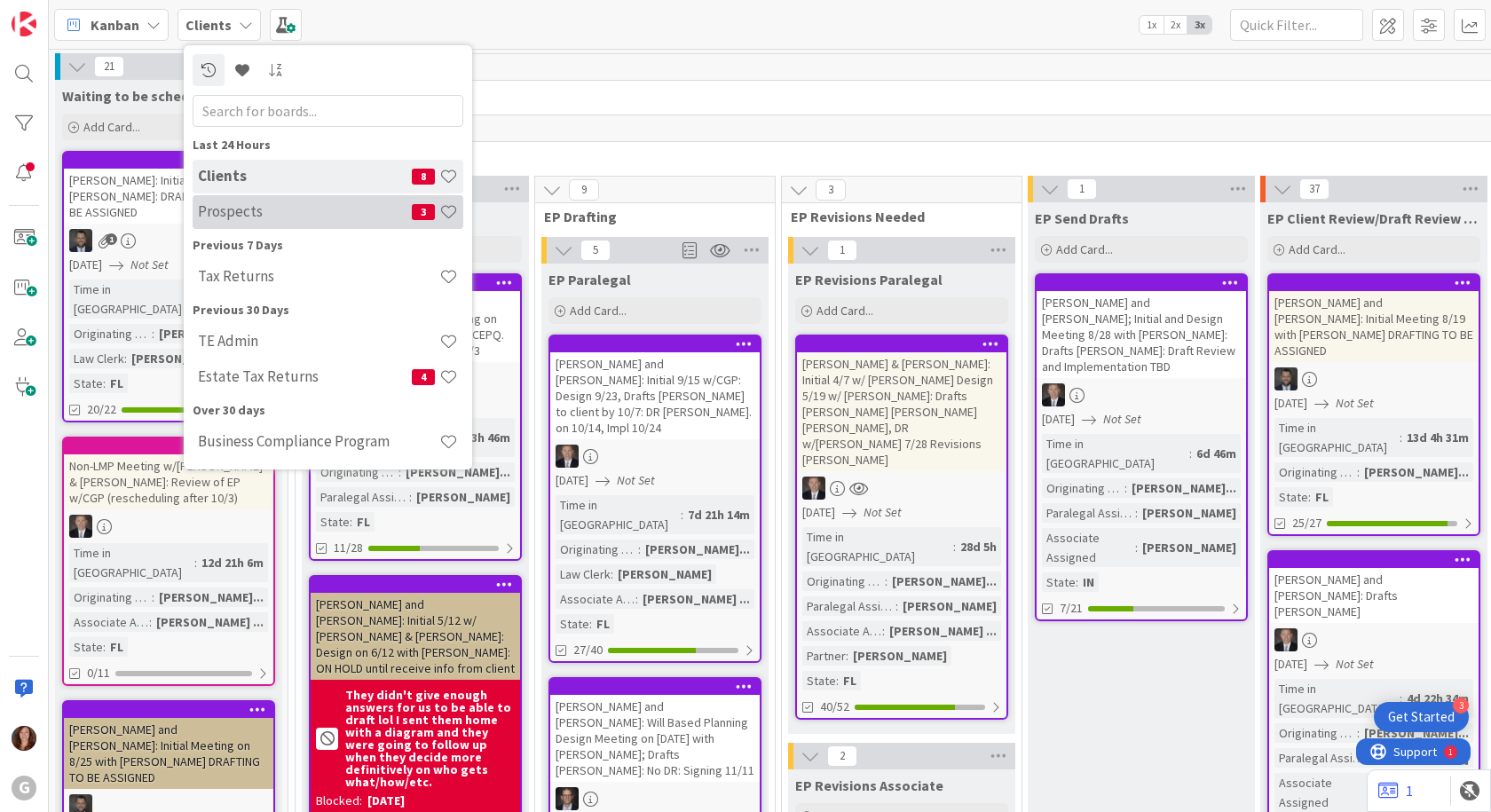
click at [219, 215] on h4 "Prospects" at bounding box center [305, 211] width 214 height 18
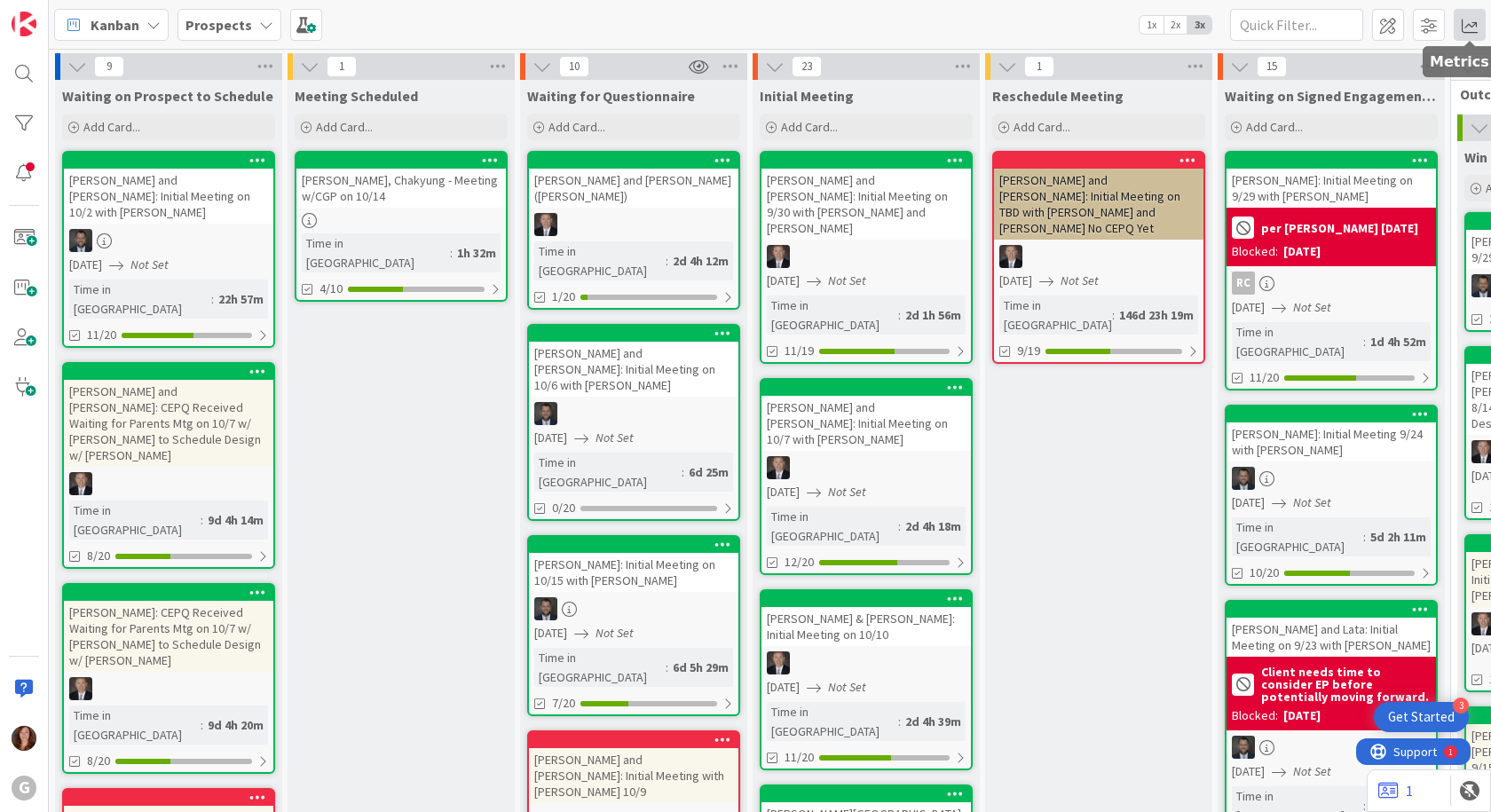
click at [1470, 25] on span at bounding box center [1470, 24] width 32 height 32
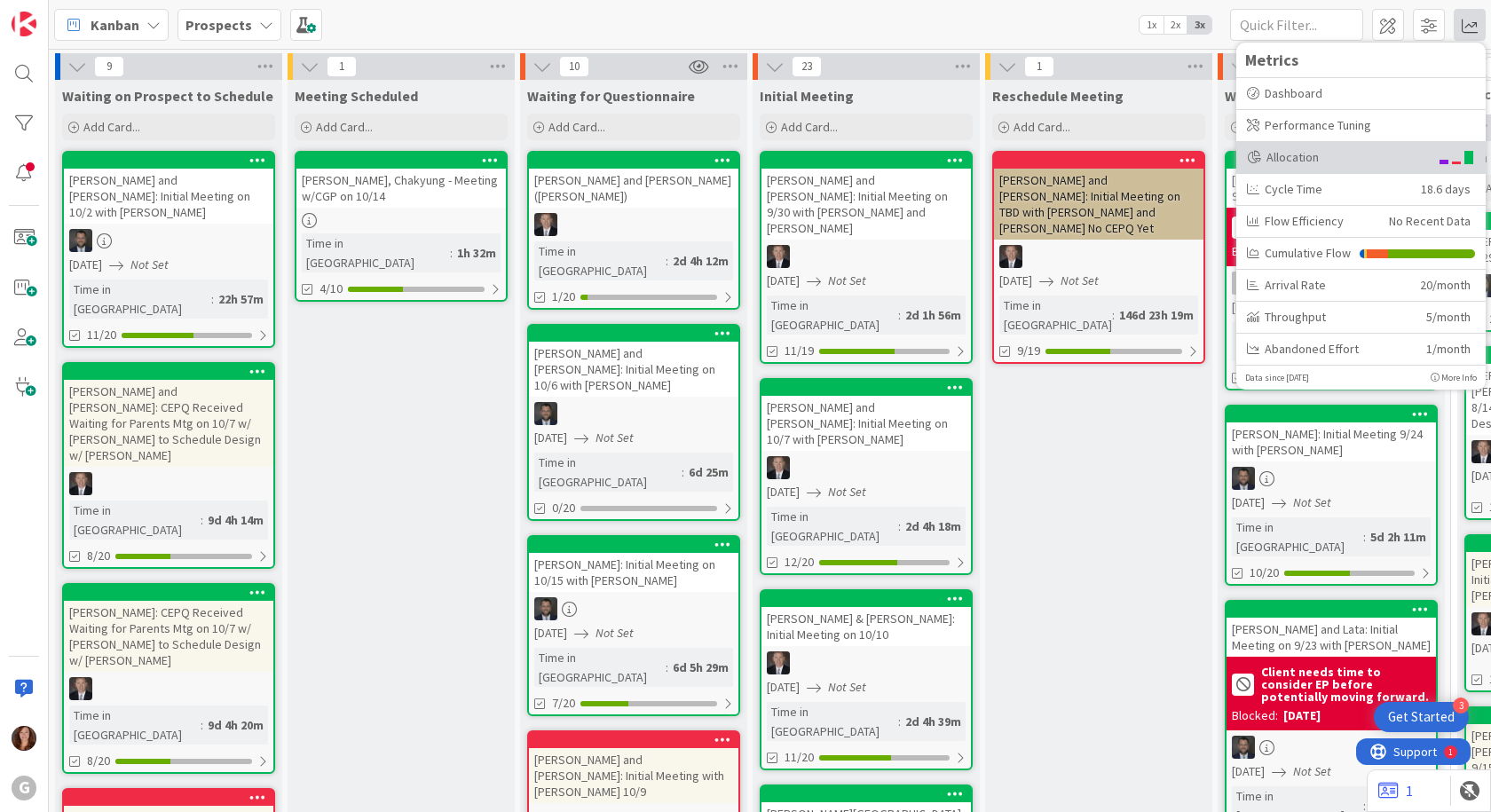
click at [1330, 156] on div "Allocation" at bounding box center [1337, 157] width 182 height 18
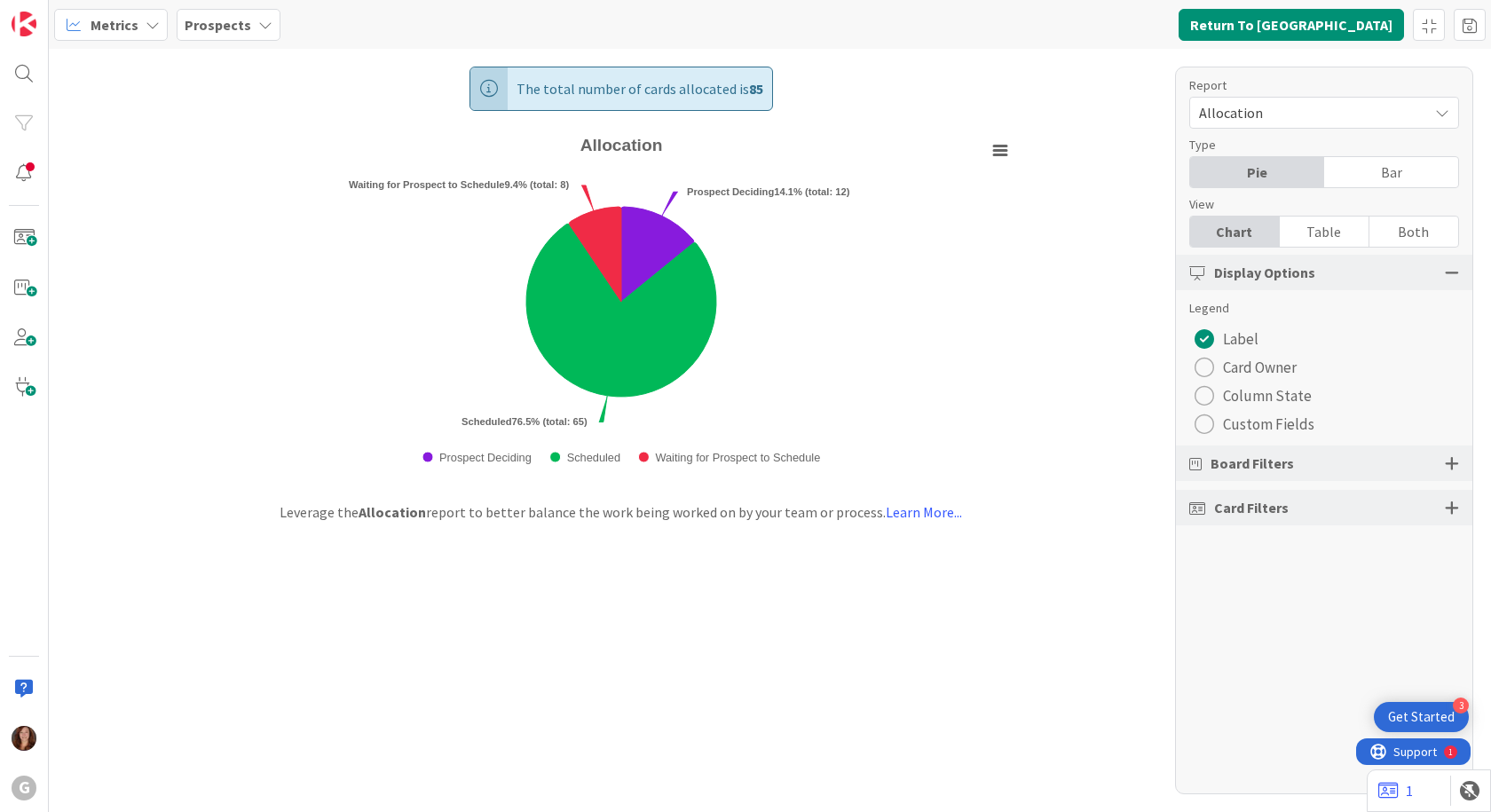
click at [1200, 367] on div "radio" at bounding box center [1204, 368] width 19 height 19
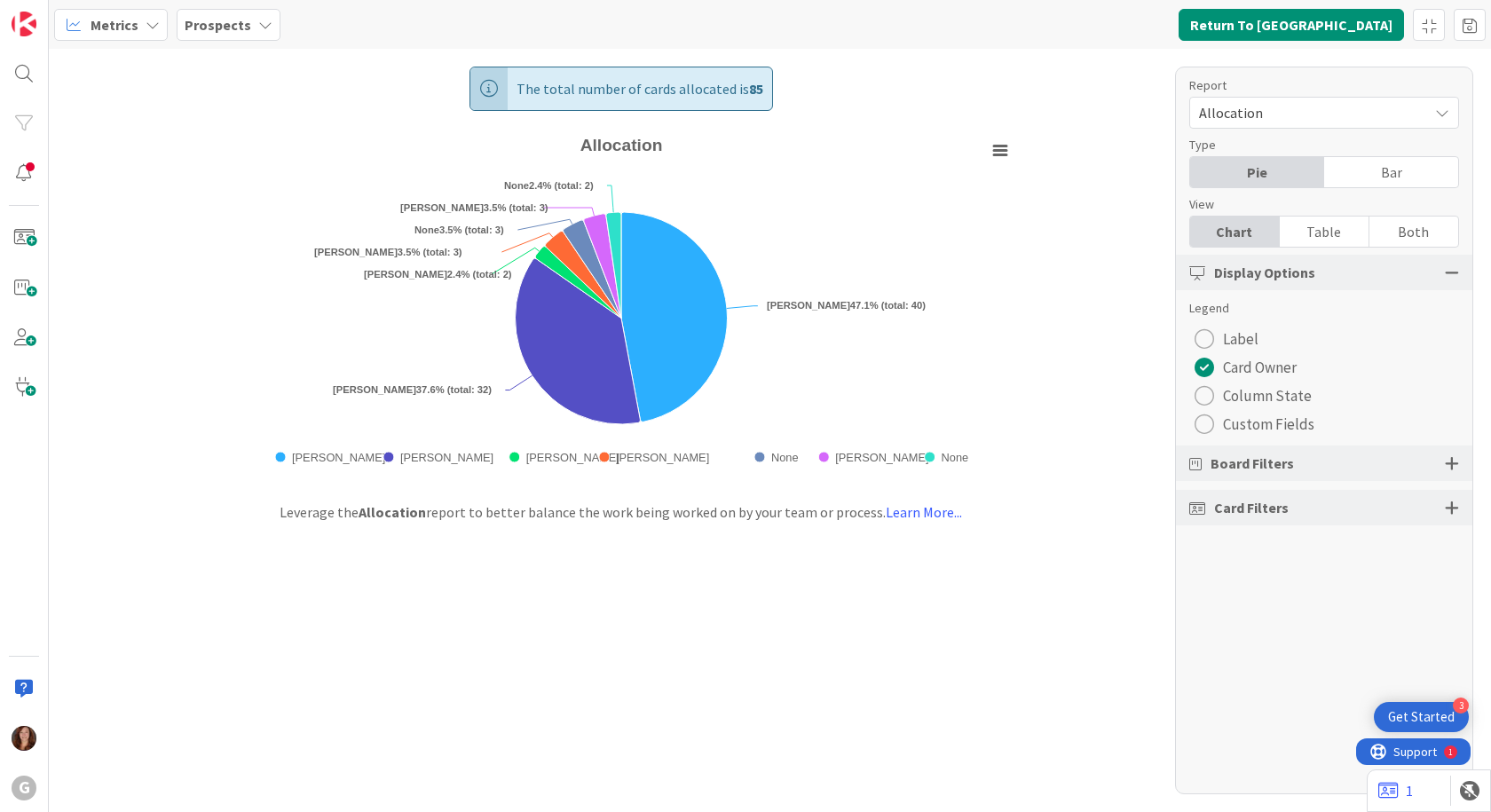
click at [1206, 396] on div "radio" at bounding box center [1204, 396] width 19 height 19
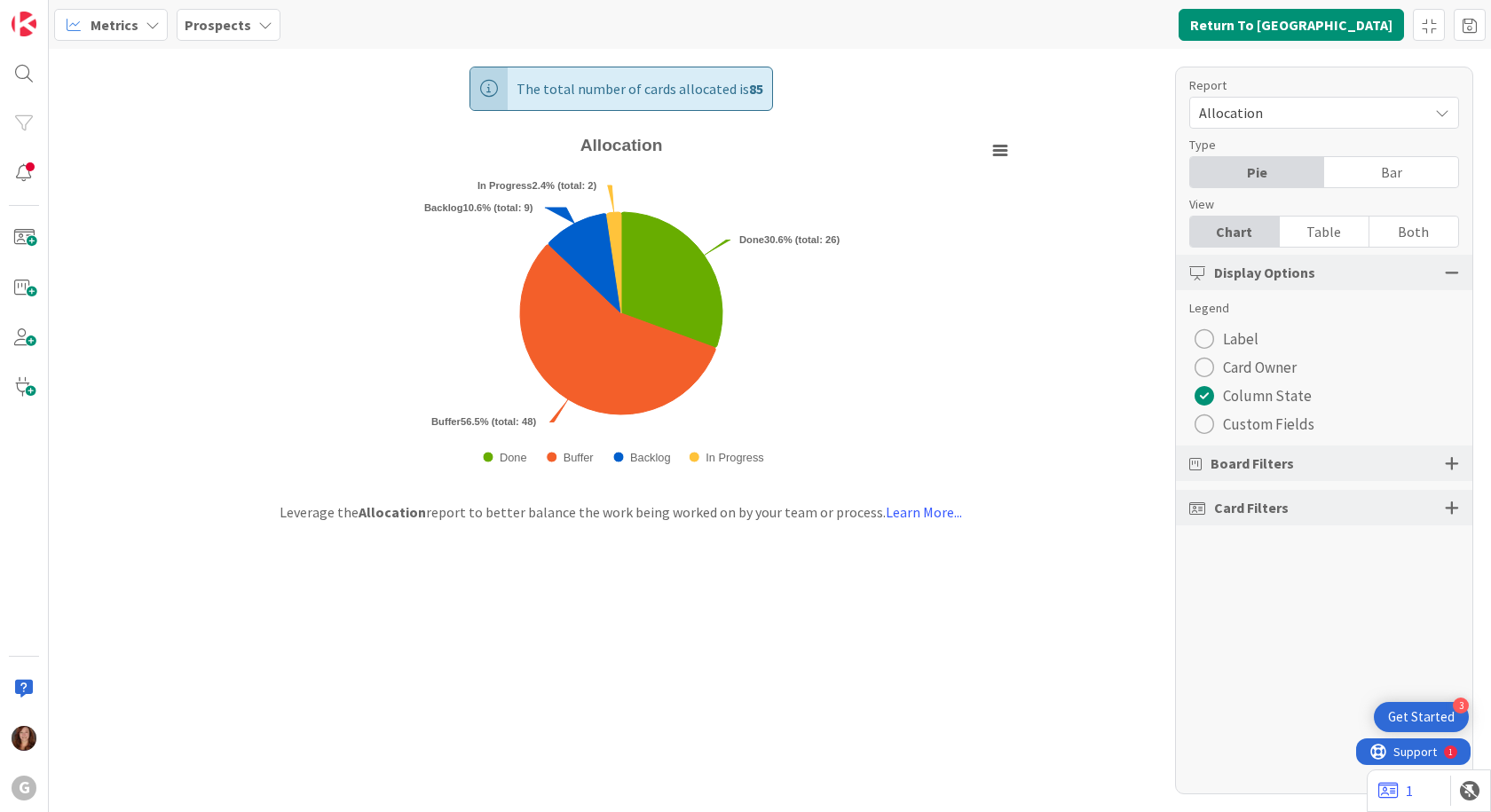
click at [1244, 416] on span "Custom Fields" at bounding box center [1269, 424] width 91 height 26
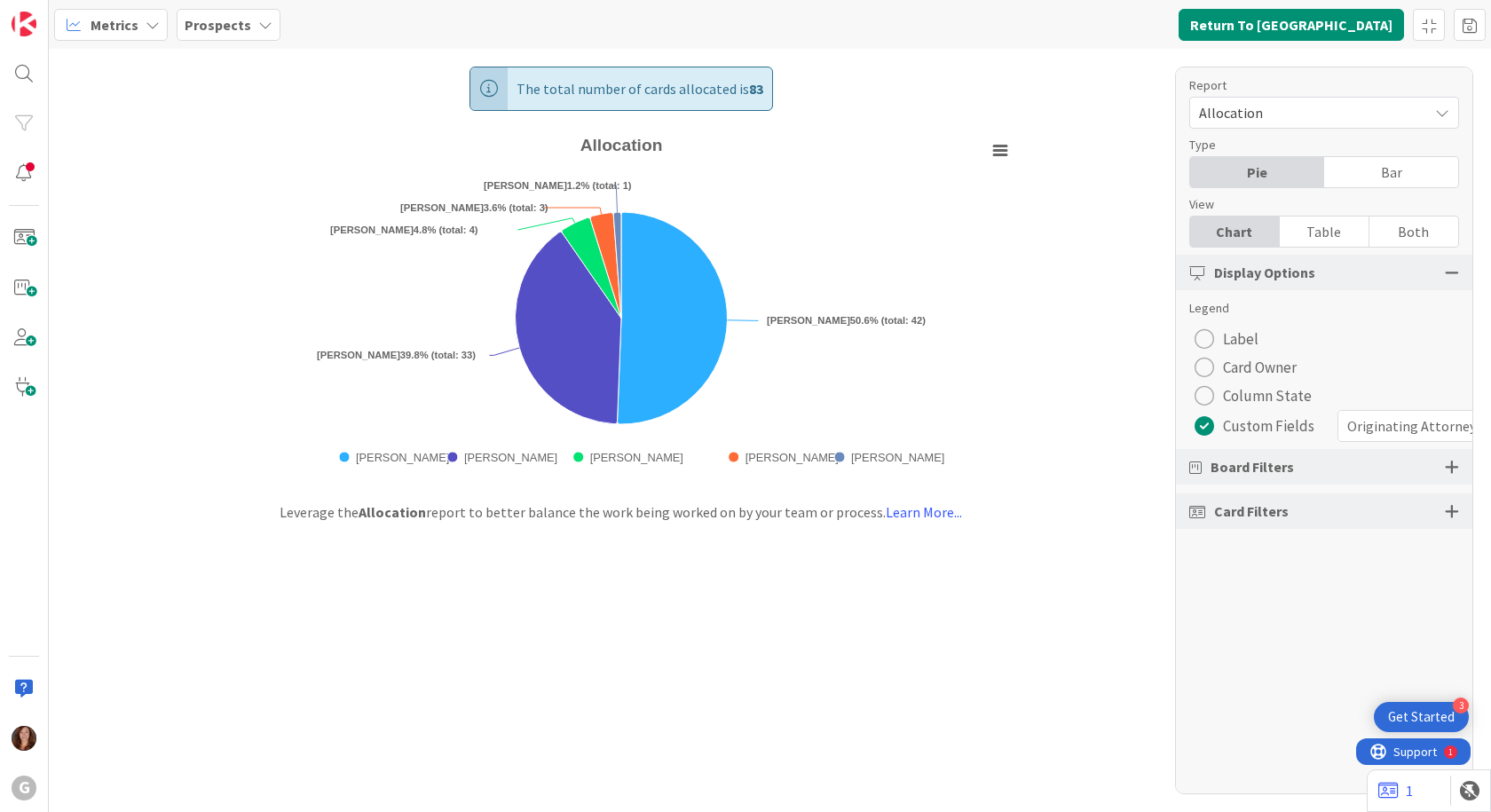
click at [1451, 512] on div at bounding box center [1452, 511] width 15 height 16
click at [1244, 736] on span "Select custom field..." at bounding box center [1309, 726] width 220 height 25
click at [1090, 692] on div "The total number of cards allocated is 83 Created with Highcharts 11.4.3 Chart …" at bounding box center [769, 430] width 1442 height 763
click at [1275, 117] on span "Allocation" at bounding box center [1309, 113] width 220 height 25
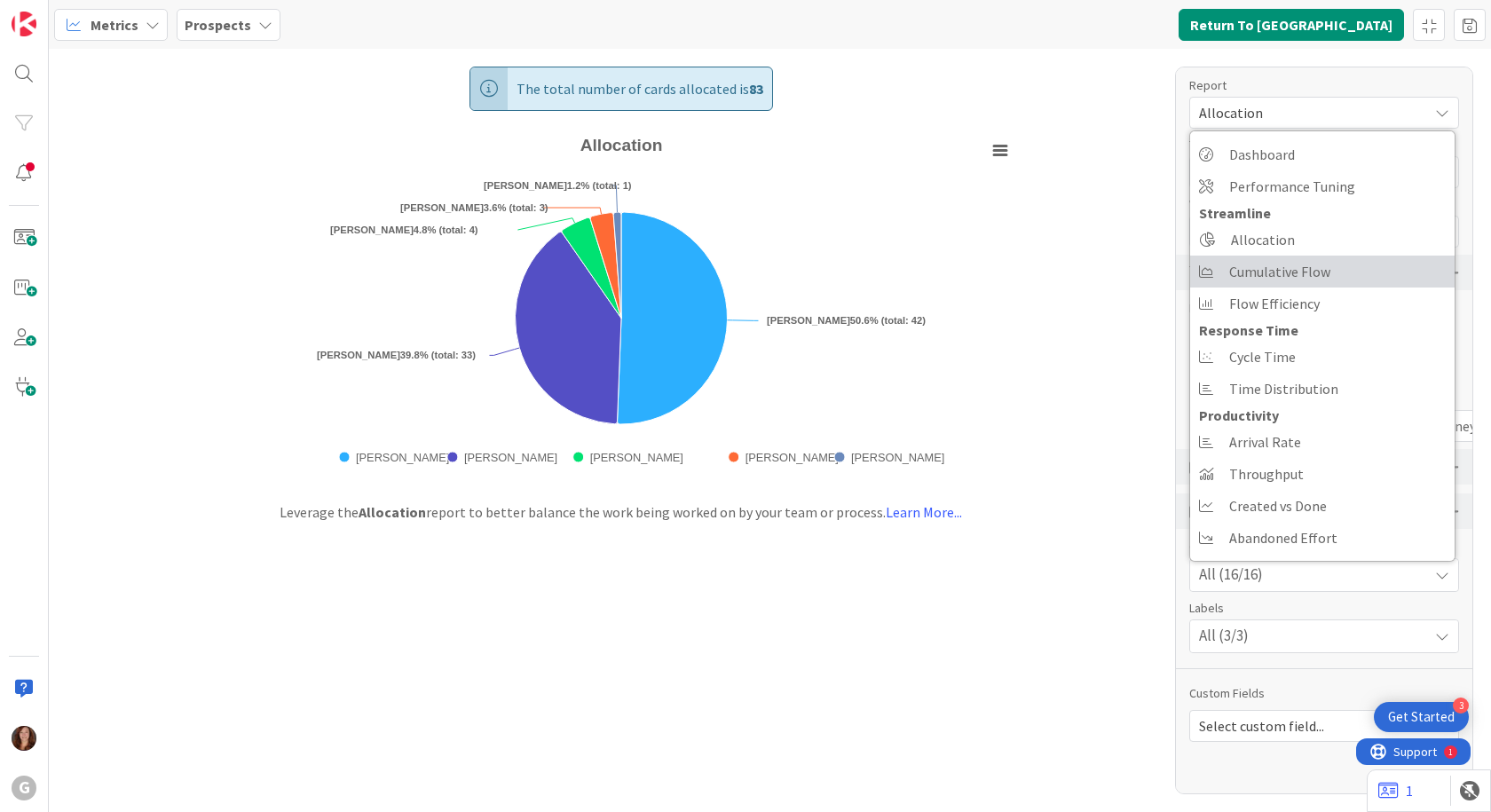
click at [1298, 268] on span "Cumulative Flow" at bounding box center [1280, 271] width 101 height 26
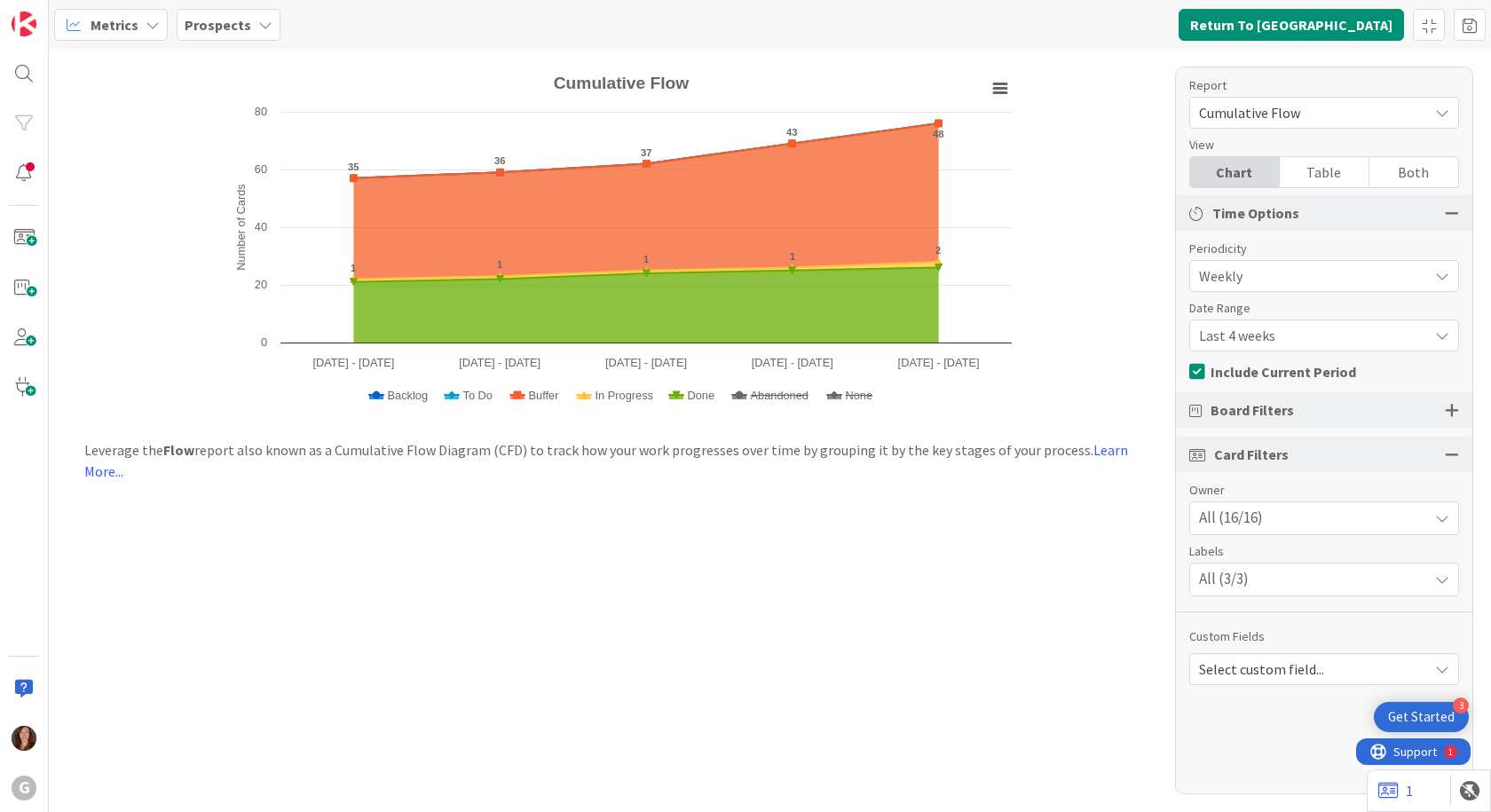
click at [1402, 108] on span "Cumulative Flow" at bounding box center [1309, 113] width 220 height 25
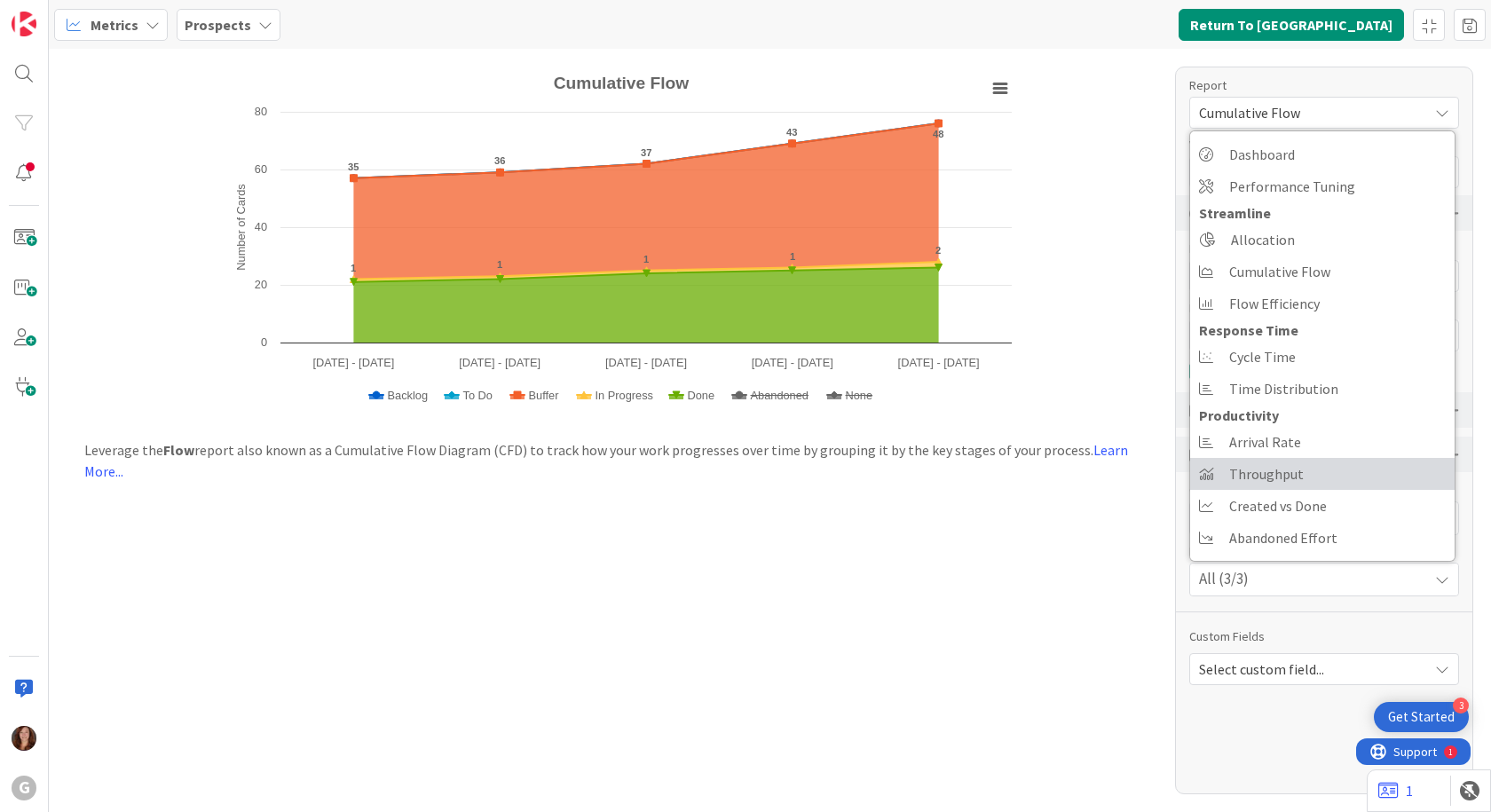
click at [1321, 480] on link "Throughput" at bounding box center [1323, 474] width 265 height 32
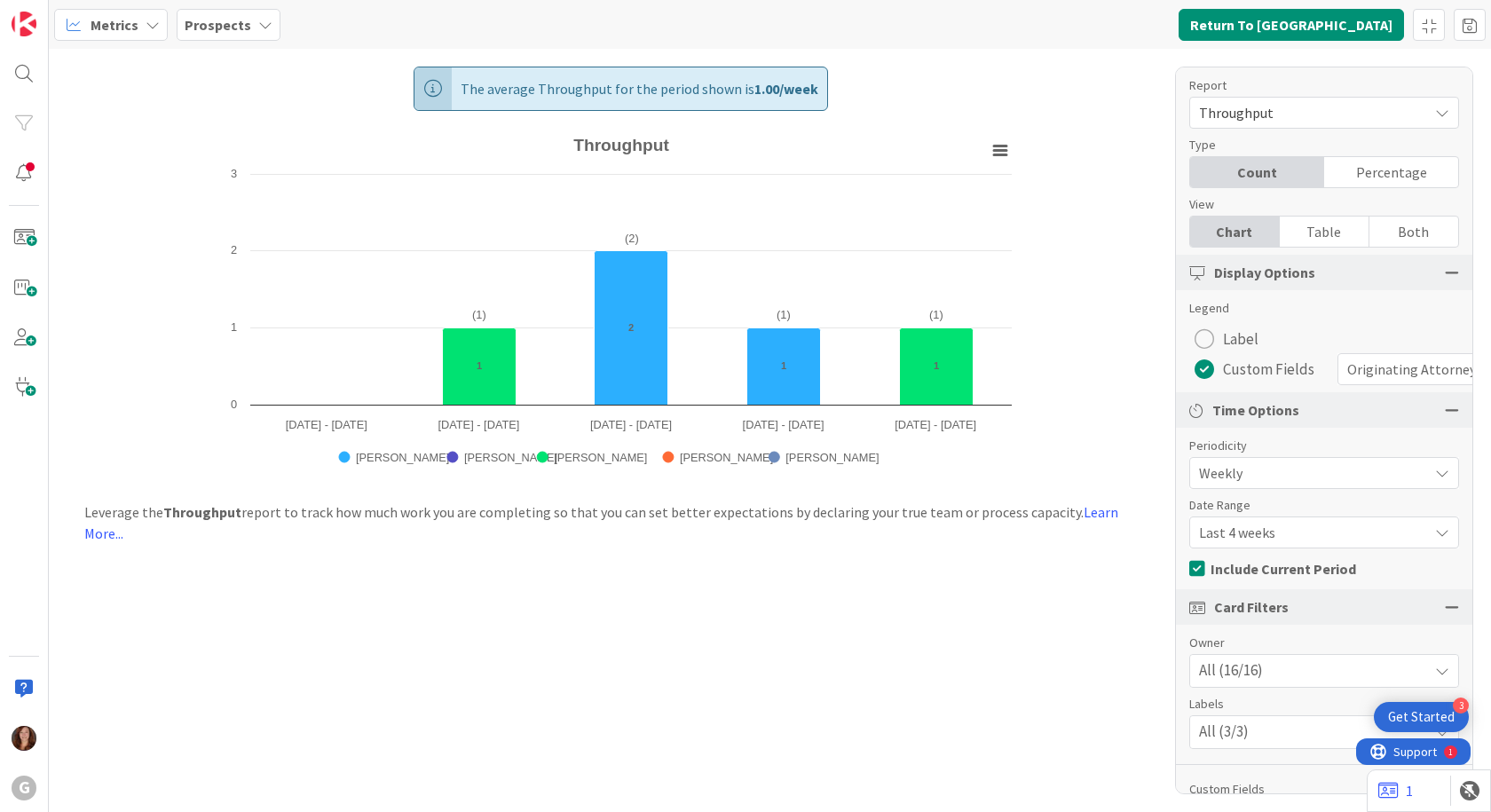
click at [1352, 116] on span "Throughput" at bounding box center [1309, 113] width 220 height 25
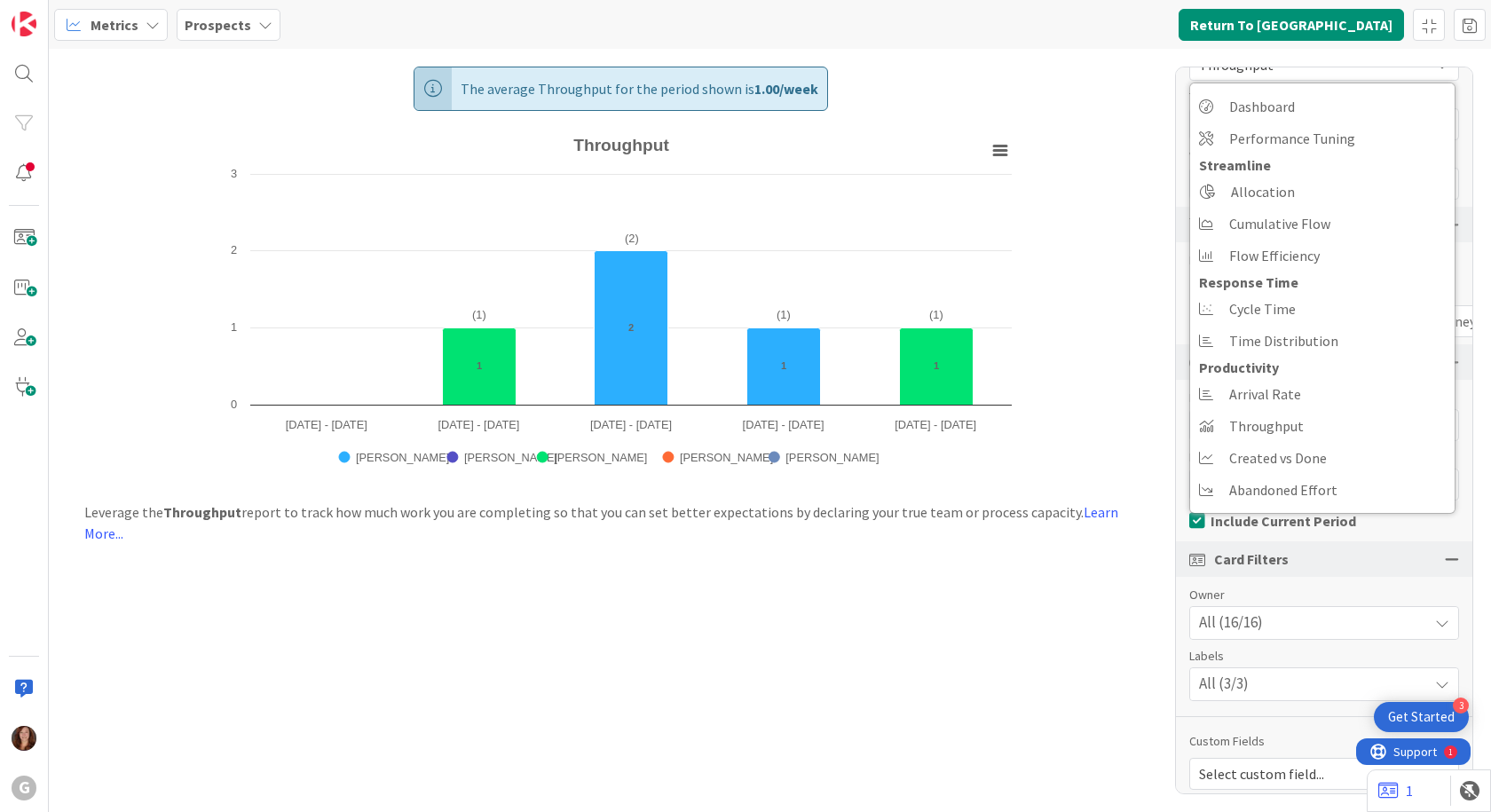
scroll to position [74, 0]
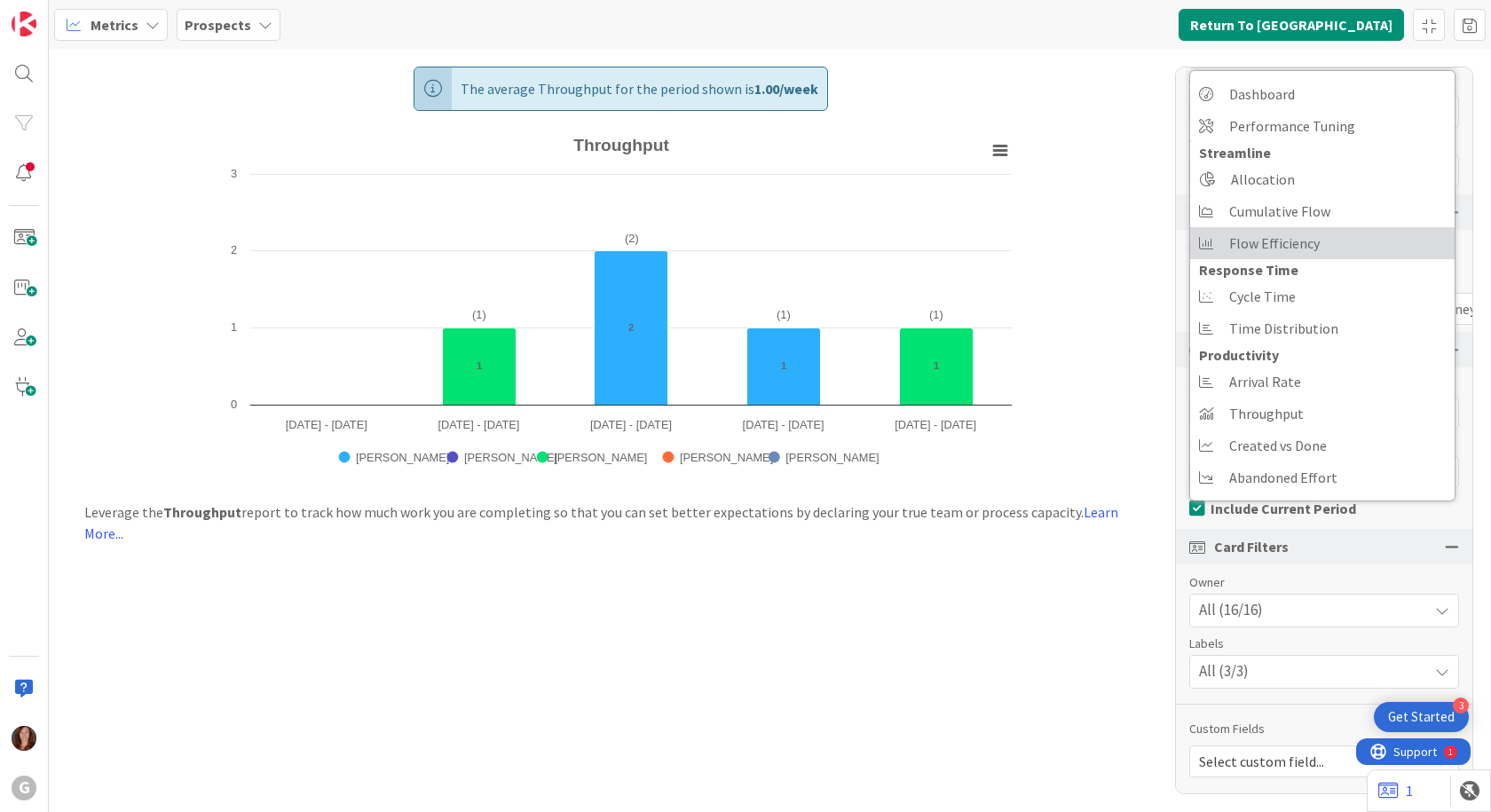
click at [1271, 232] on span "Flow Efficiency" at bounding box center [1274, 242] width 90 height 26
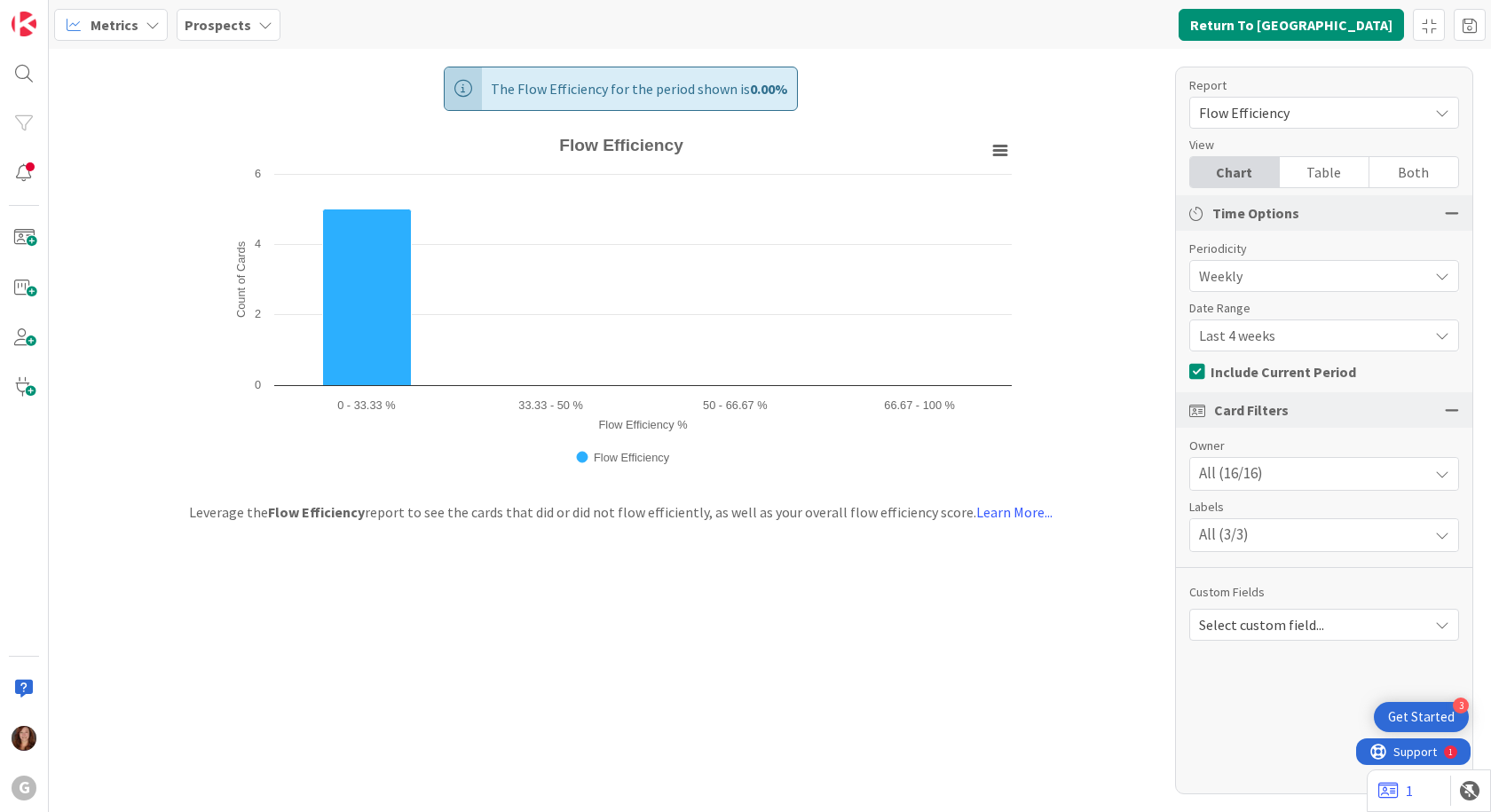
click at [1283, 114] on span "Flow Efficiency" at bounding box center [1309, 113] width 220 height 25
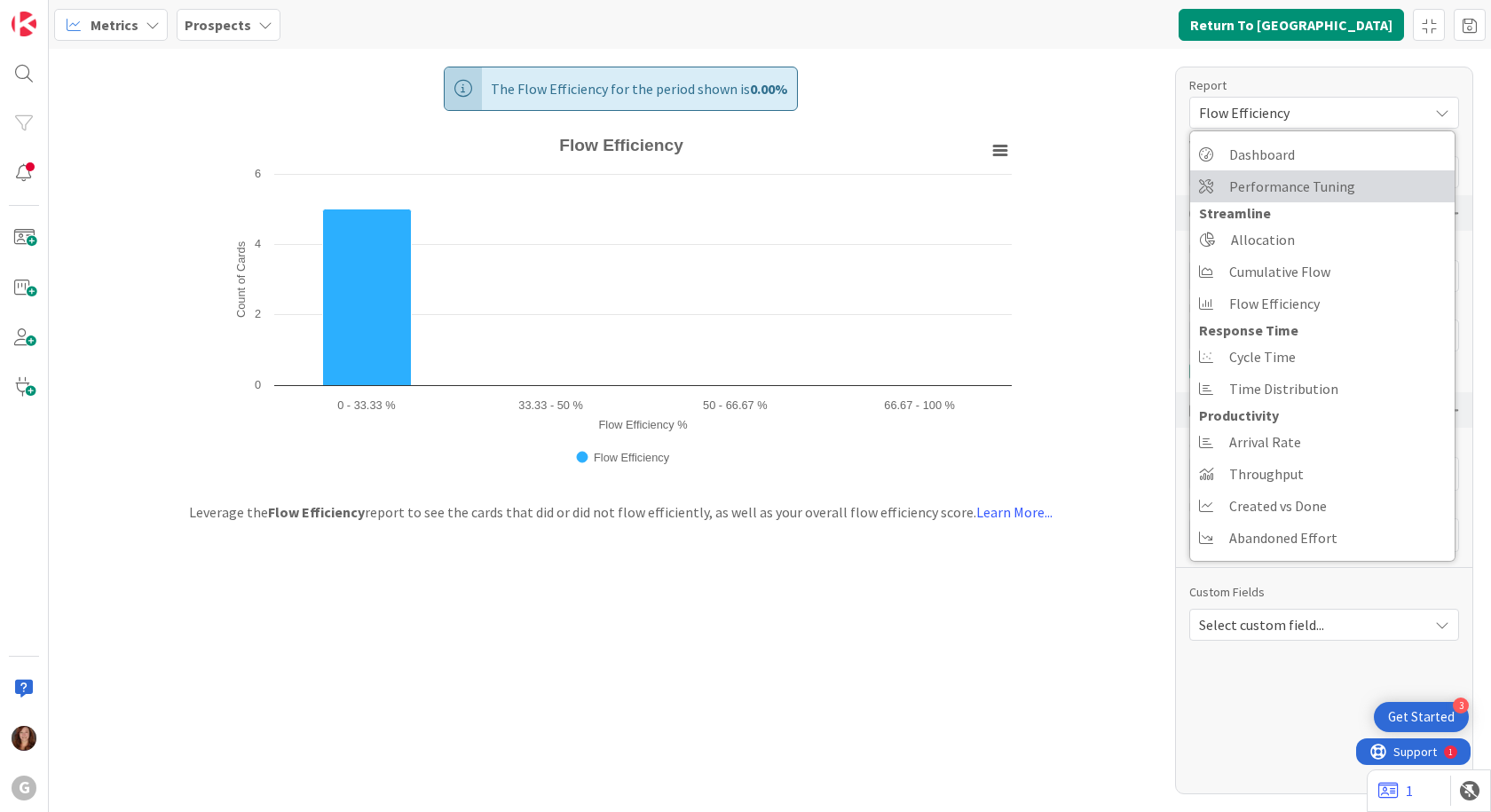
click at [1264, 191] on span "Performance Tuning" at bounding box center [1293, 186] width 126 height 26
